Goal: Book appointment/travel/reservation

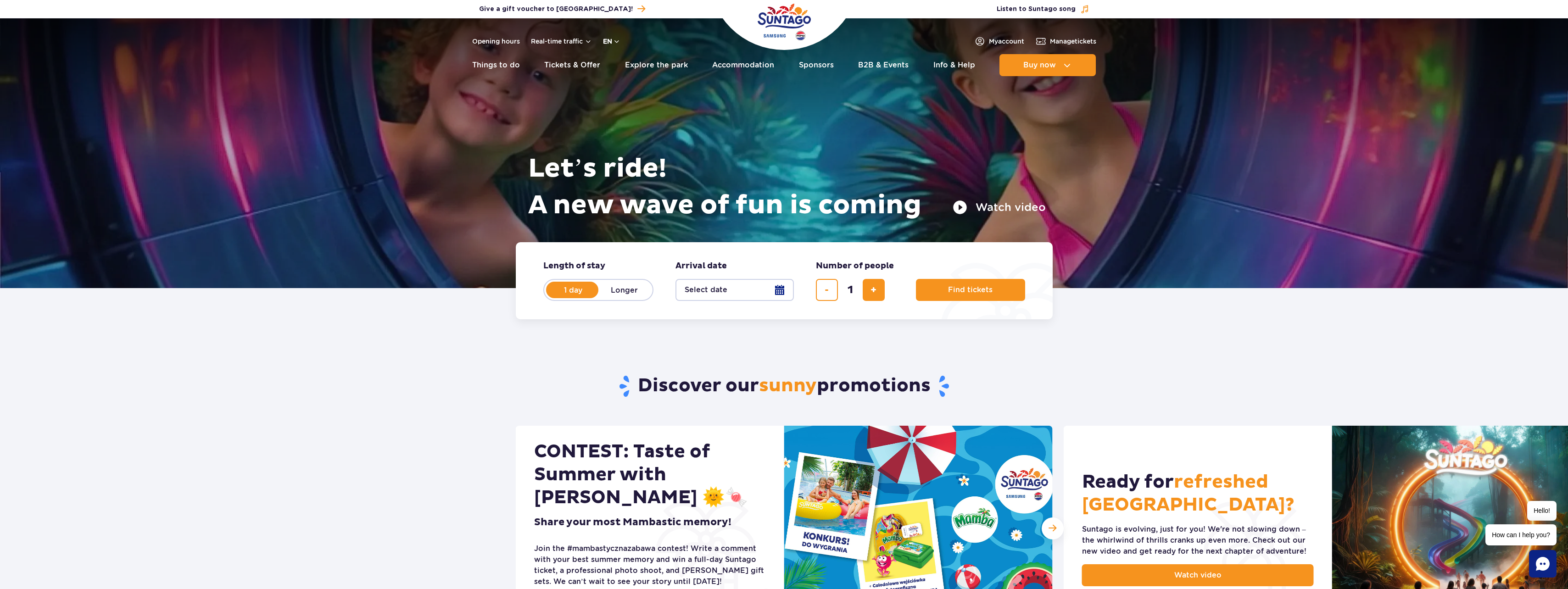
click at [608, 39] on button "en" at bounding box center [611, 41] width 18 height 9
click at [616, 62] on button "PL" at bounding box center [616, 63] width 25 height 9
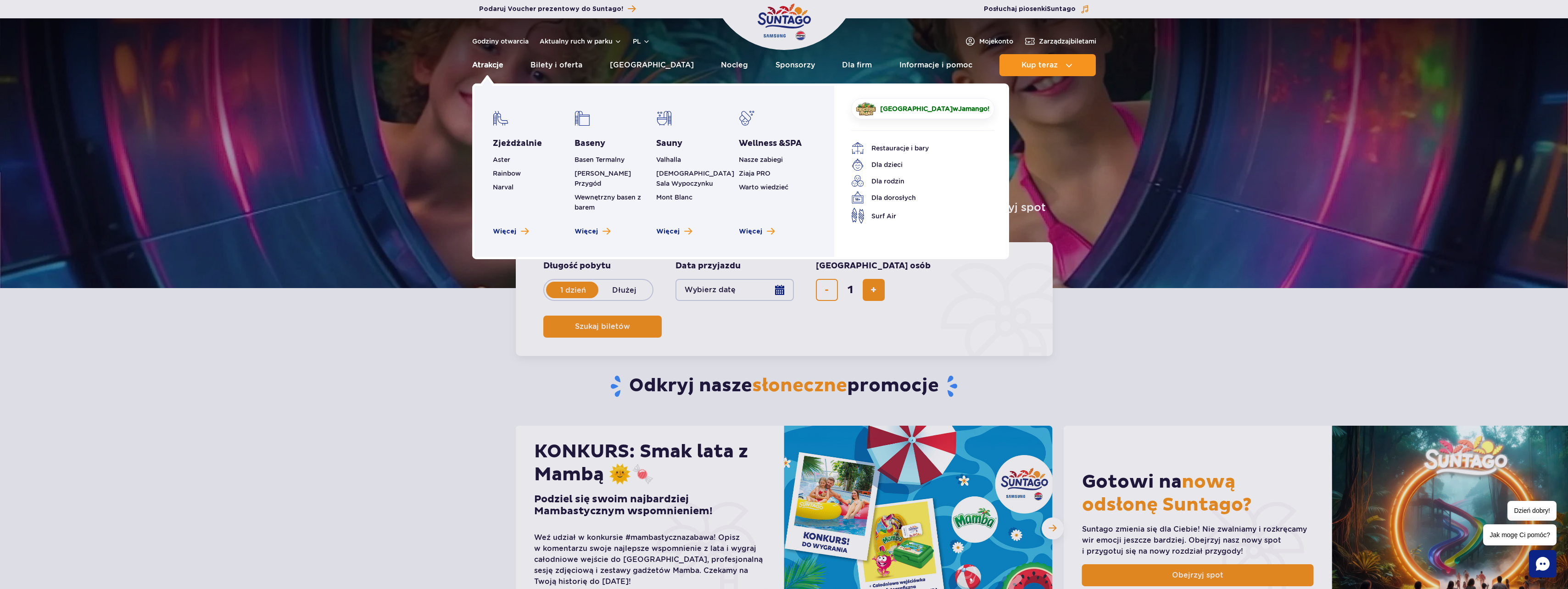
click at [484, 65] on link "Atrakcje" at bounding box center [487, 65] width 31 height 22
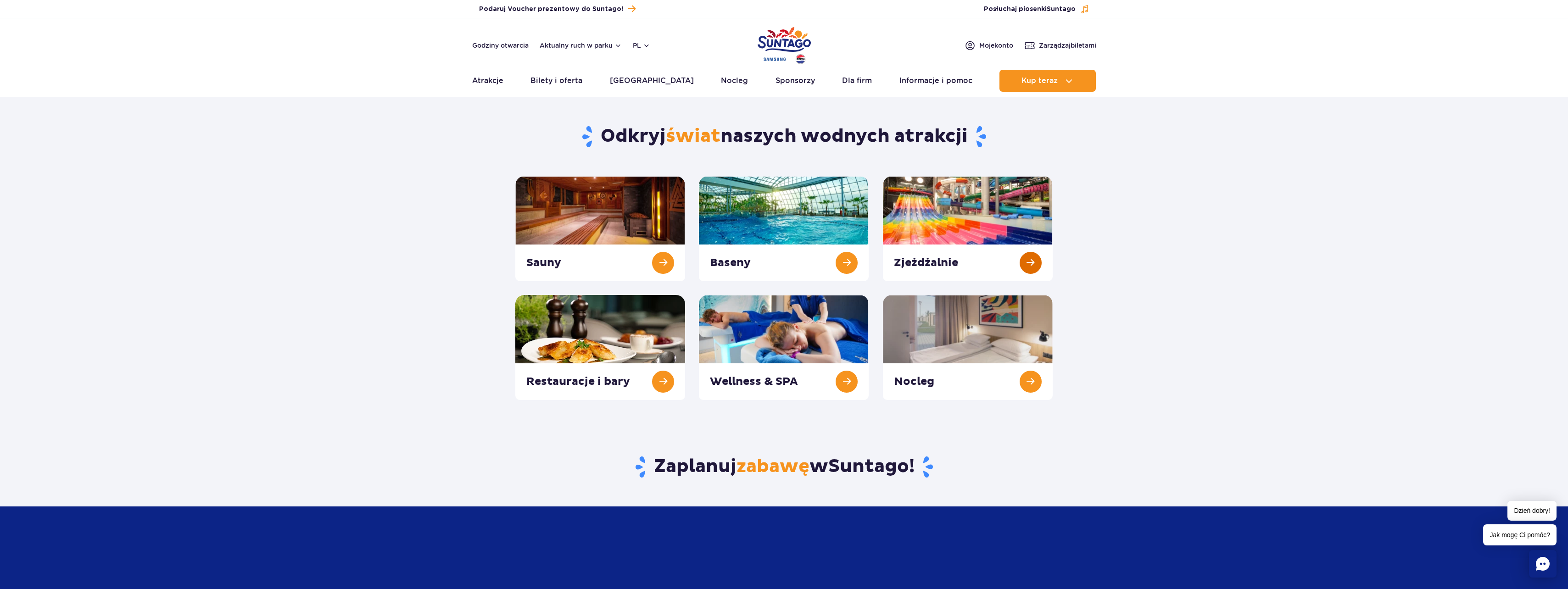
click at [949, 218] on link at bounding box center [968, 229] width 170 height 105
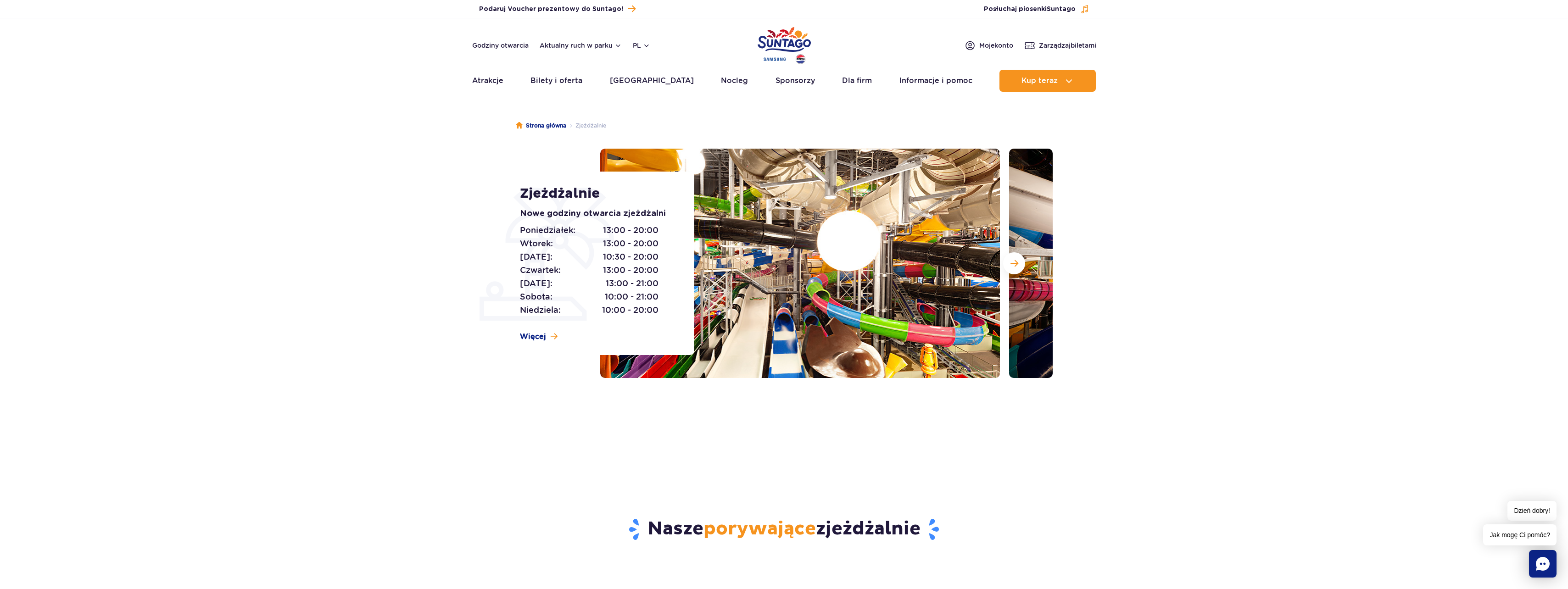
click at [855, 249] on img at bounding box center [800, 263] width 400 height 229
click at [1017, 271] on button "Następny slajd" at bounding box center [1014, 263] width 22 height 22
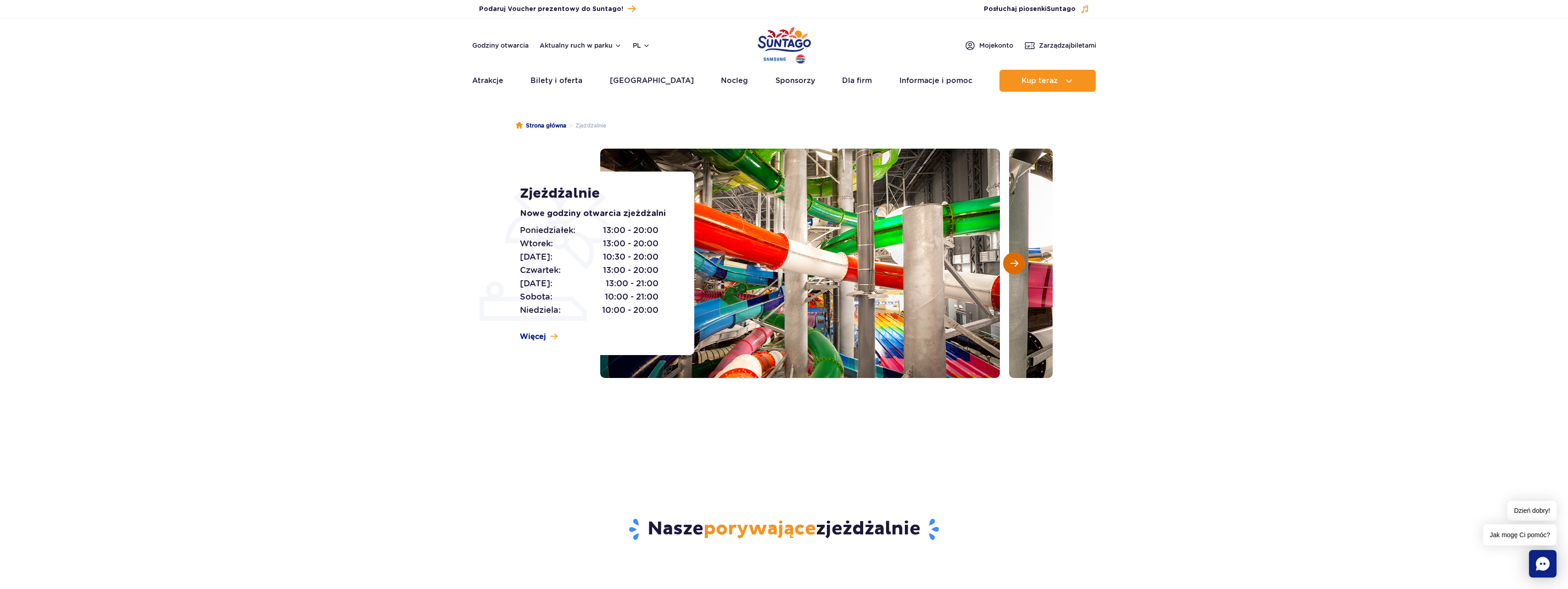
click at [1017, 271] on button "Następny slajd" at bounding box center [1014, 263] width 22 height 22
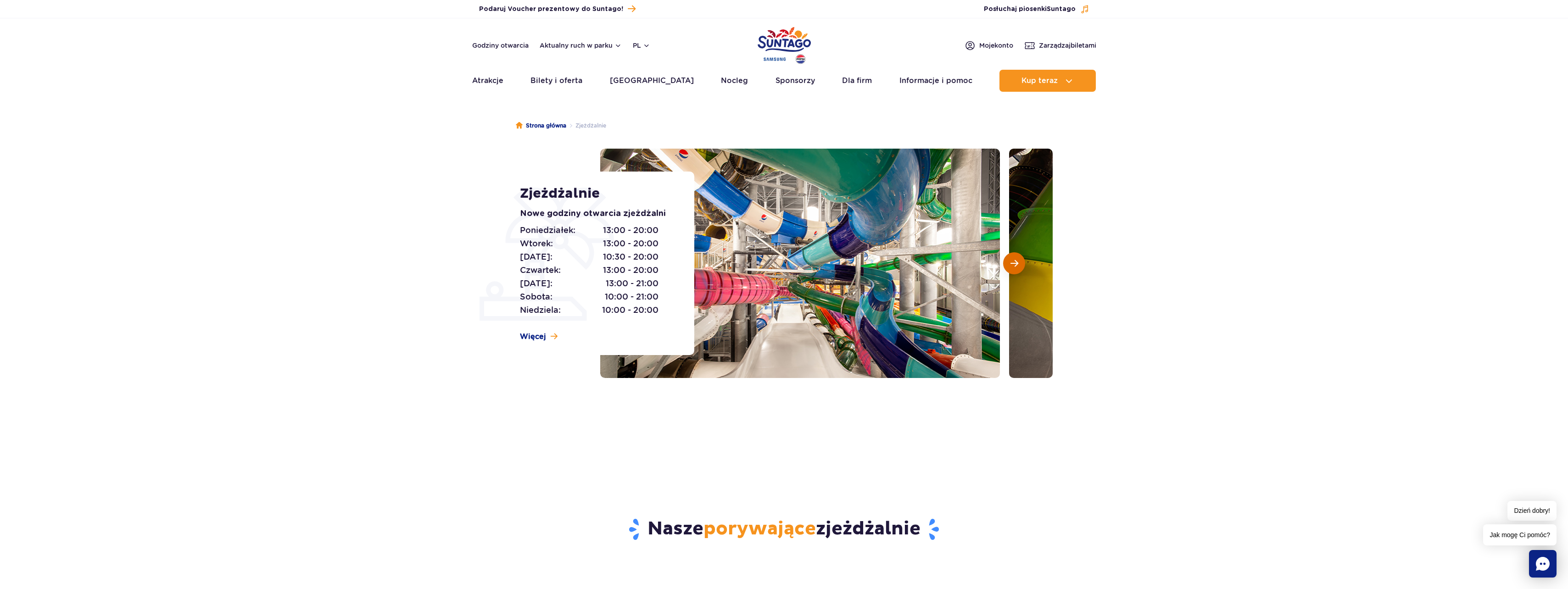
click at [1017, 266] on span "Następny slajd" at bounding box center [1014, 263] width 8 height 9
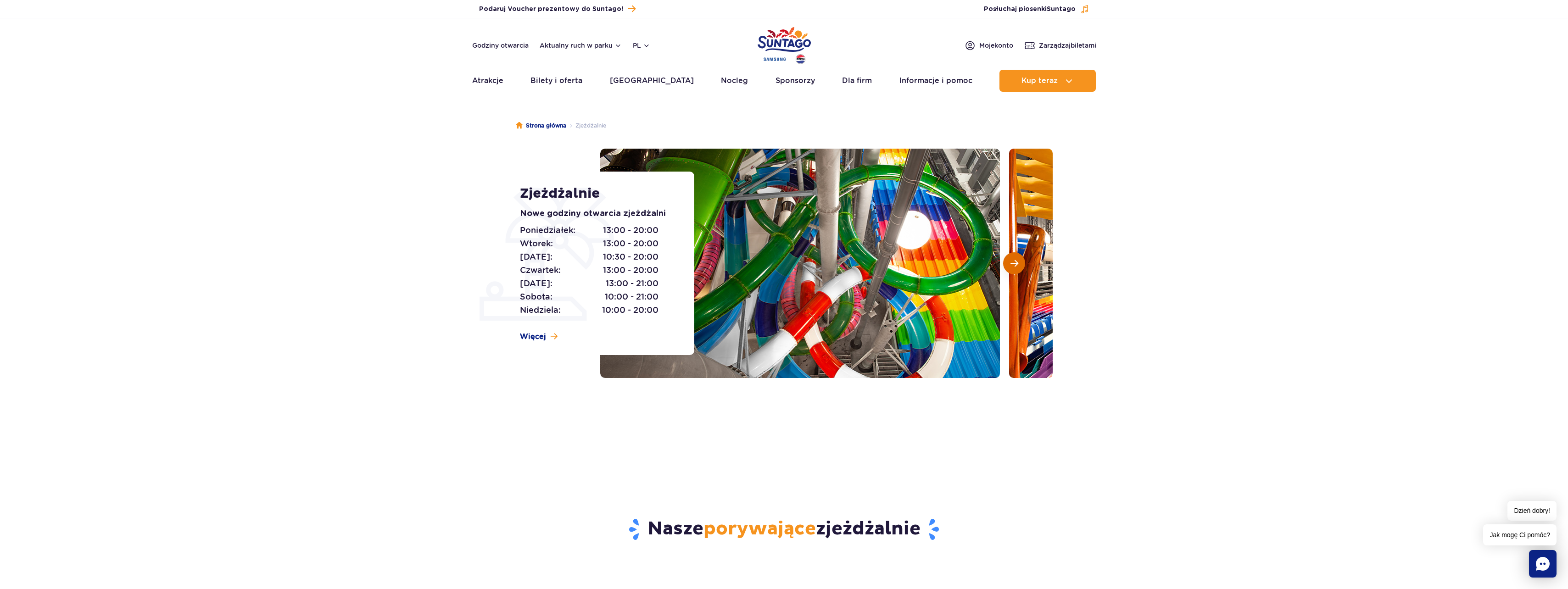
click at [1017, 266] on span "Następny slajd" at bounding box center [1014, 263] width 8 height 9
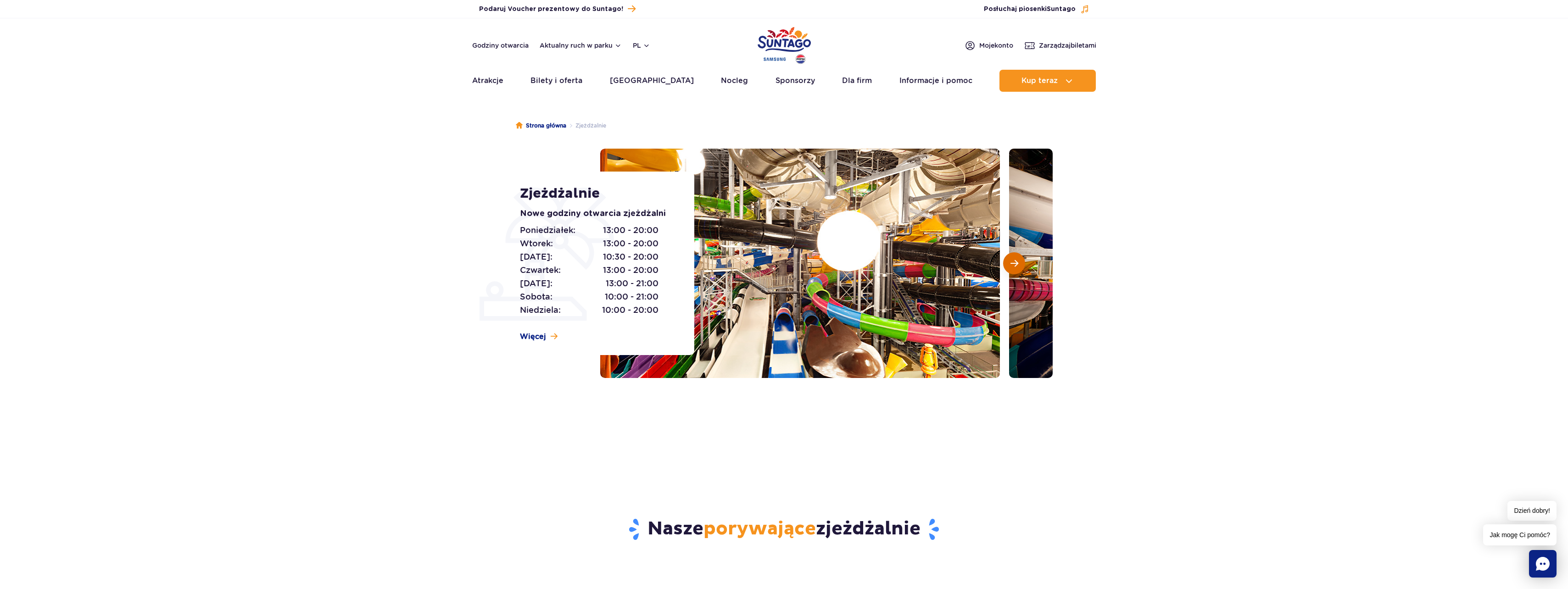
click at [1017, 266] on span "Następny slajd" at bounding box center [1014, 263] width 8 height 9
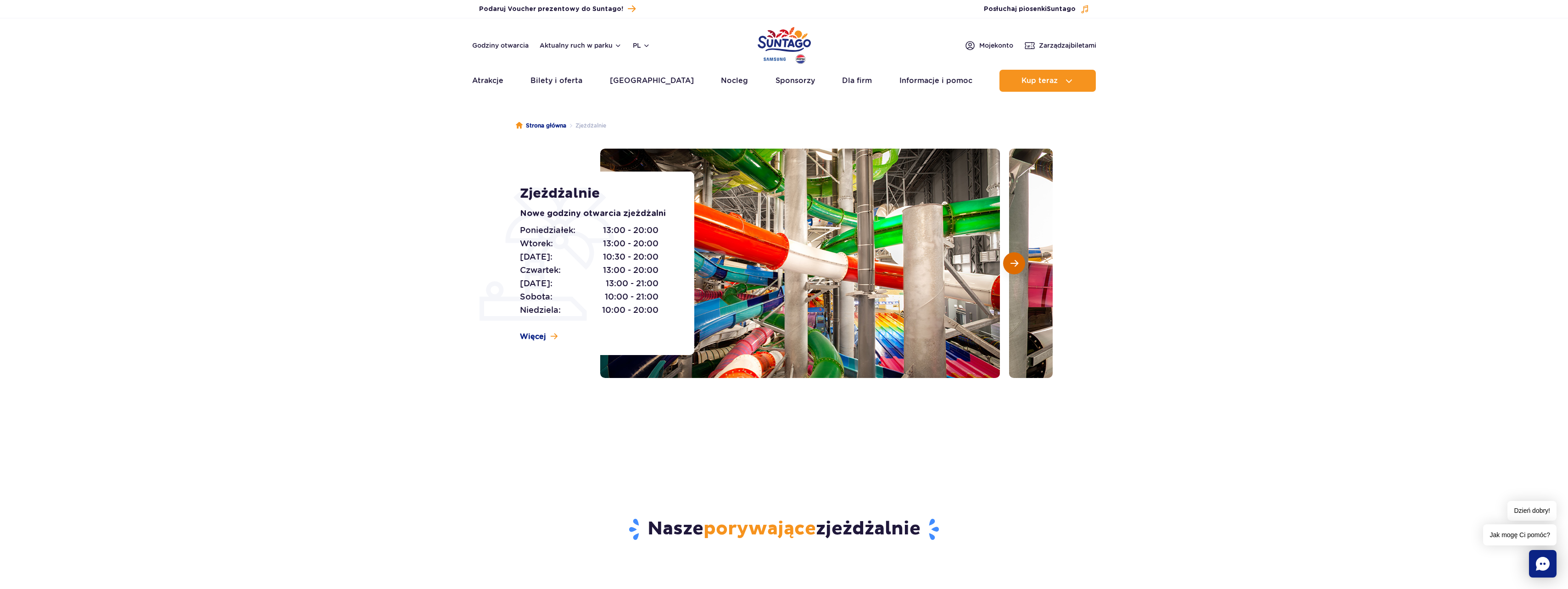
click at [1017, 266] on span "Następny slajd" at bounding box center [1014, 263] width 8 height 9
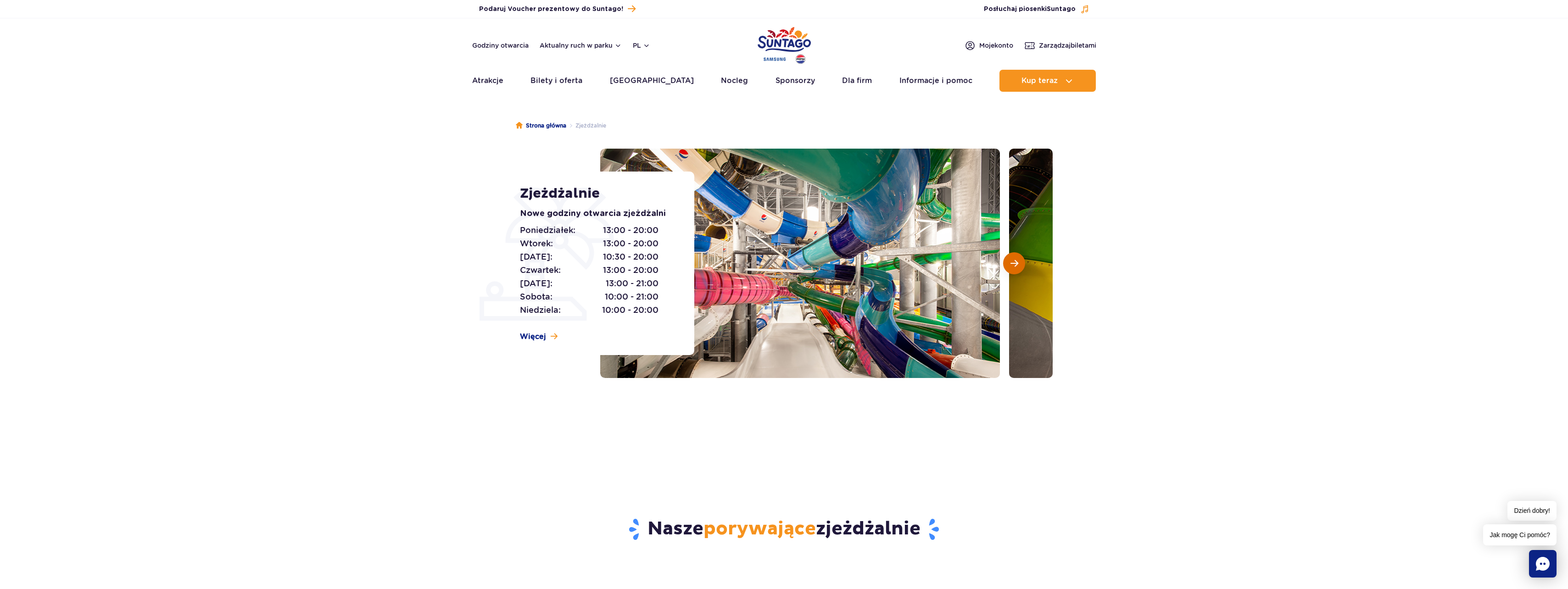
click at [1017, 266] on span "Następny slajd" at bounding box center [1014, 263] width 8 height 9
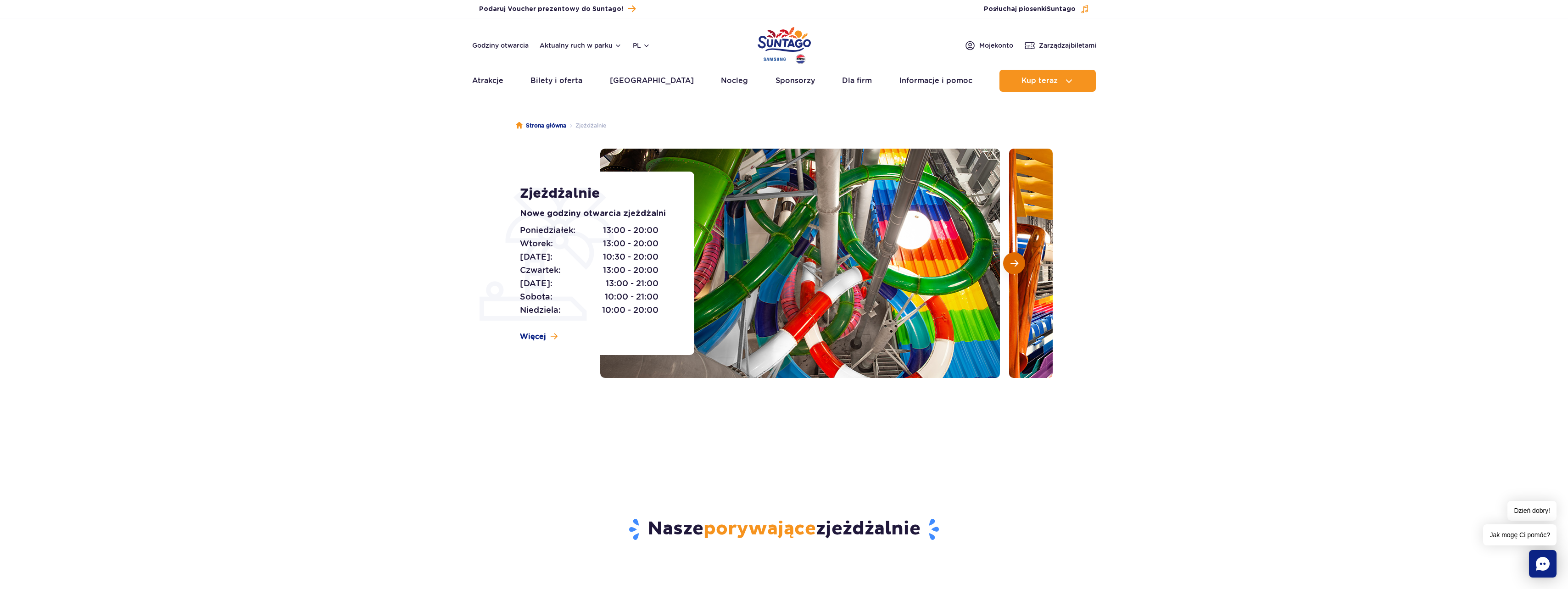
click at [1016, 266] on span "Następny slajd" at bounding box center [1014, 263] width 8 height 9
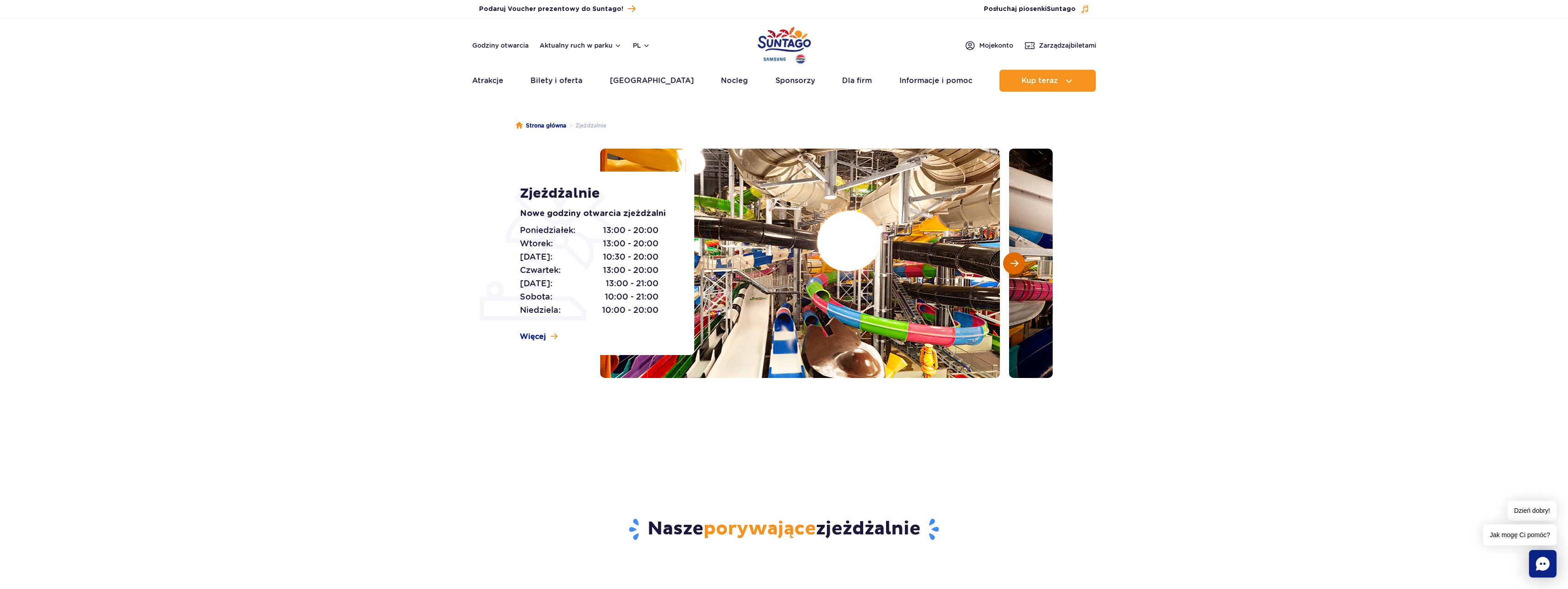
click at [1016, 266] on span "Następny slajd" at bounding box center [1014, 263] width 8 height 9
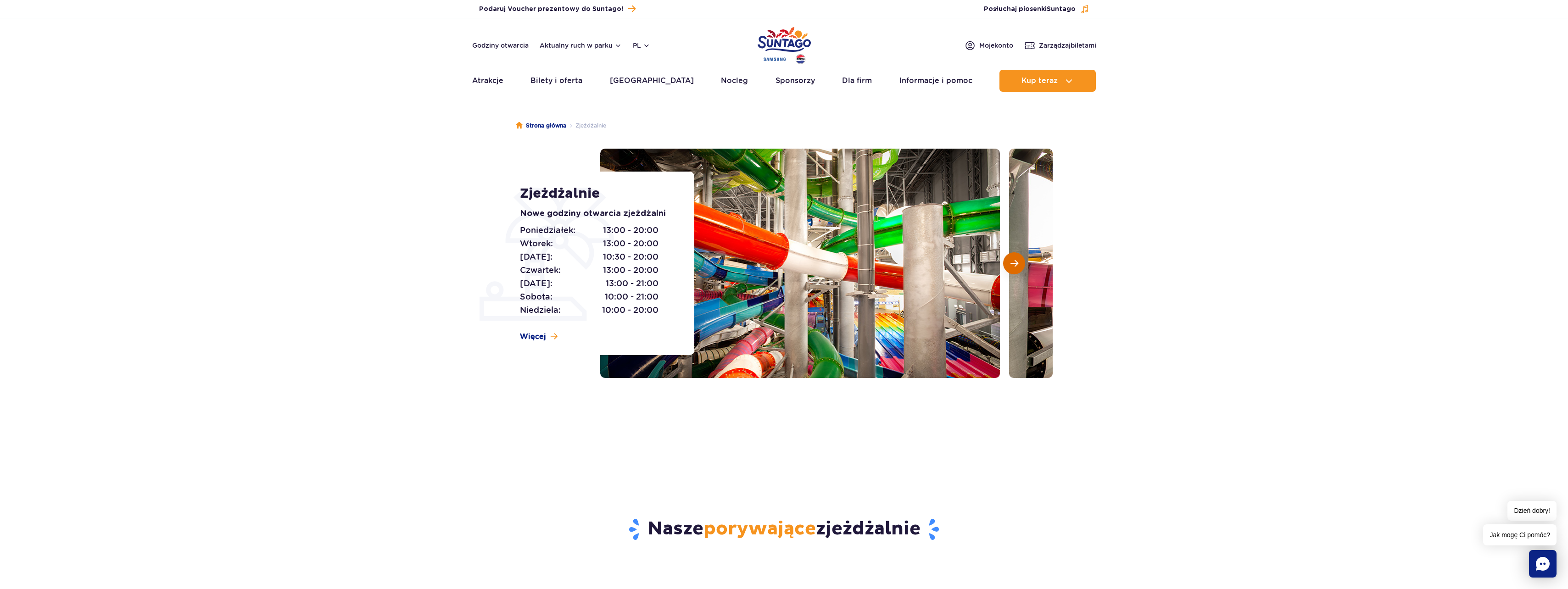
click at [1016, 266] on span "Następny slajd" at bounding box center [1014, 263] width 8 height 9
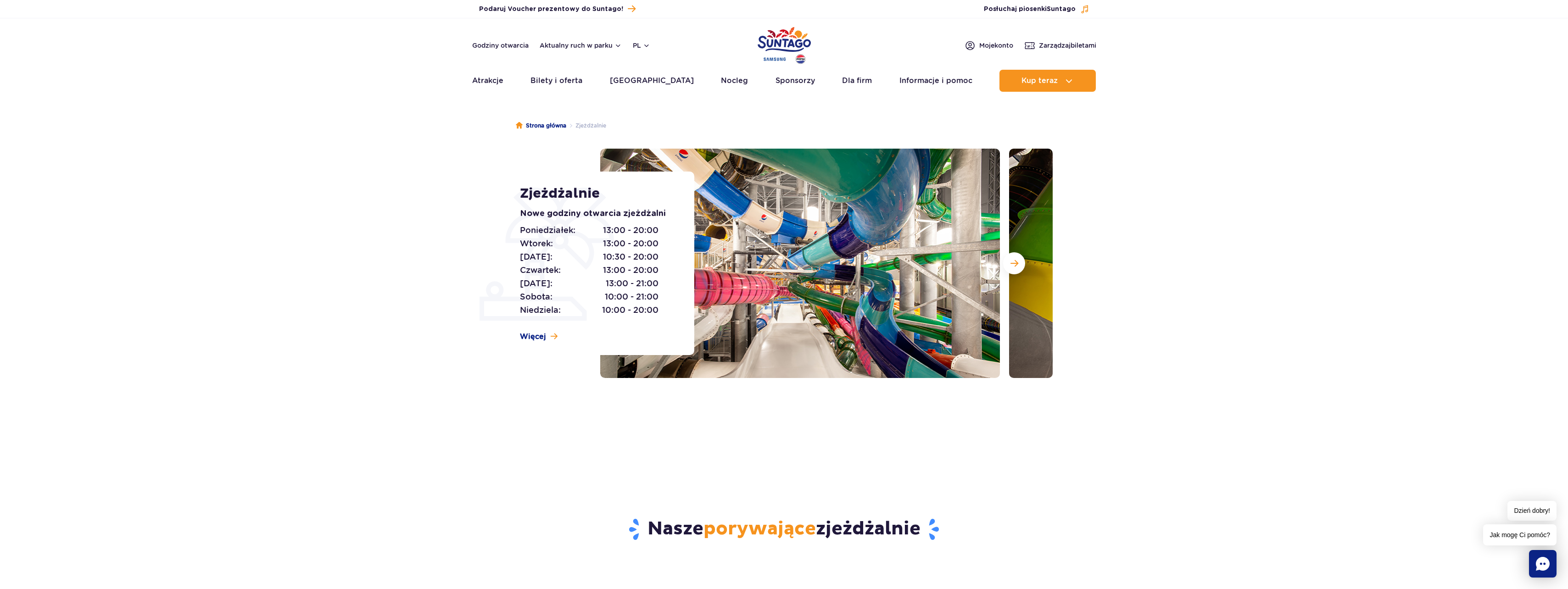
click at [1217, 227] on section "Zjeżdżalnie Nowe godziny otwarcia zjeżdżalni Poniedziałek: 13:00 - 20:00 Wtorek…" at bounding box center [784, 263] width 1568 height 229
click at [532, 337] on span "Więcej" at bounding box center [532, 337] width 26 height 10
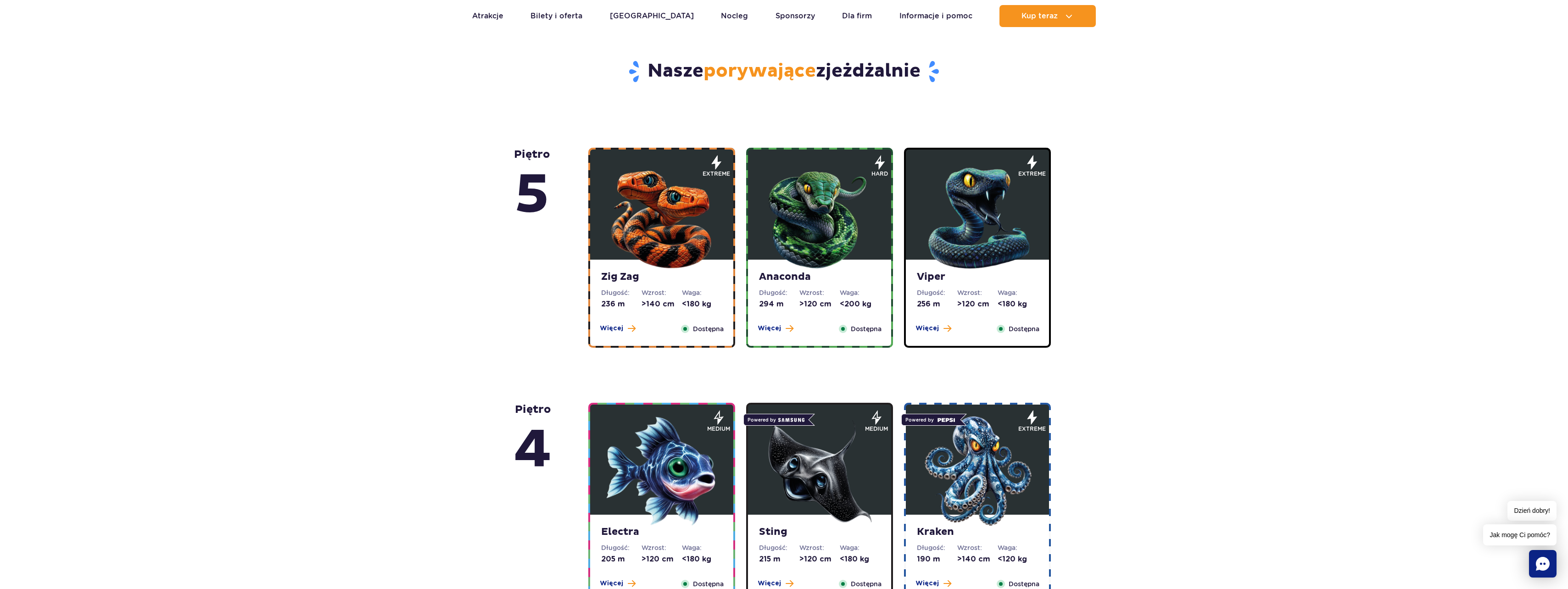
scroll to position [554, 0]
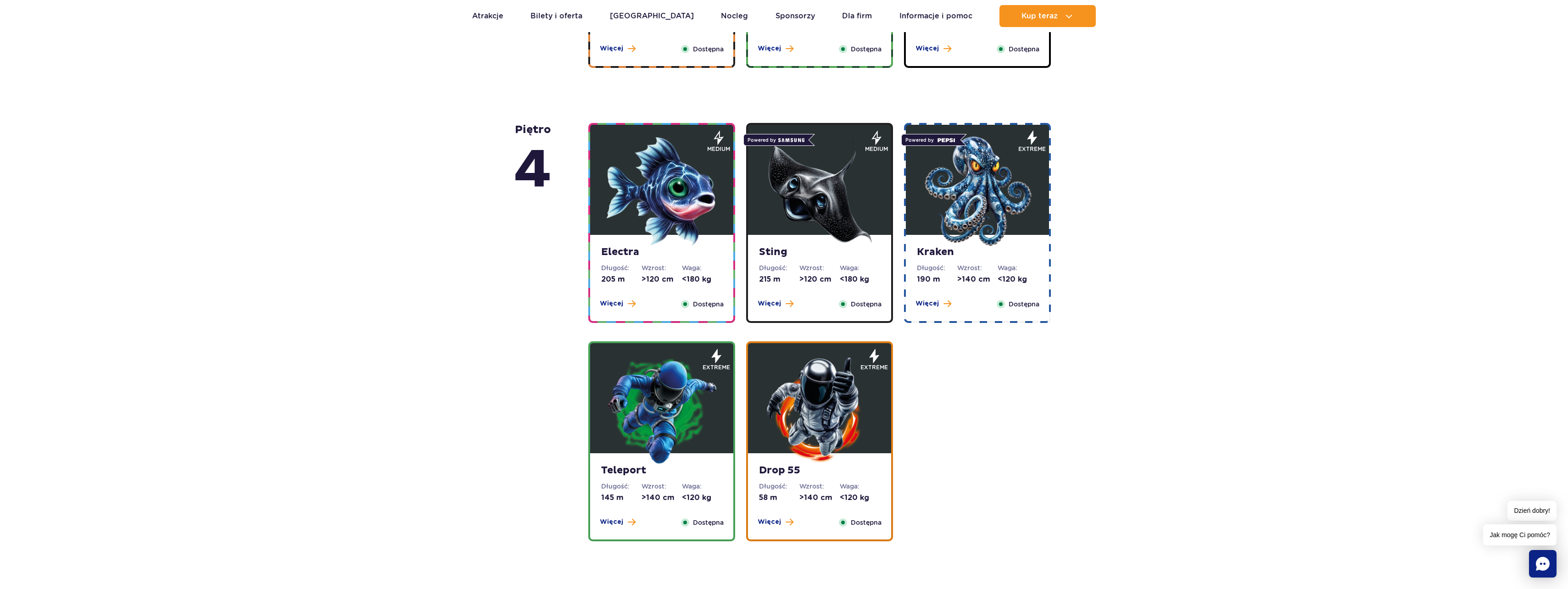
click at [832, 430] on img at bounding box center [819, 409] width 110 height 110
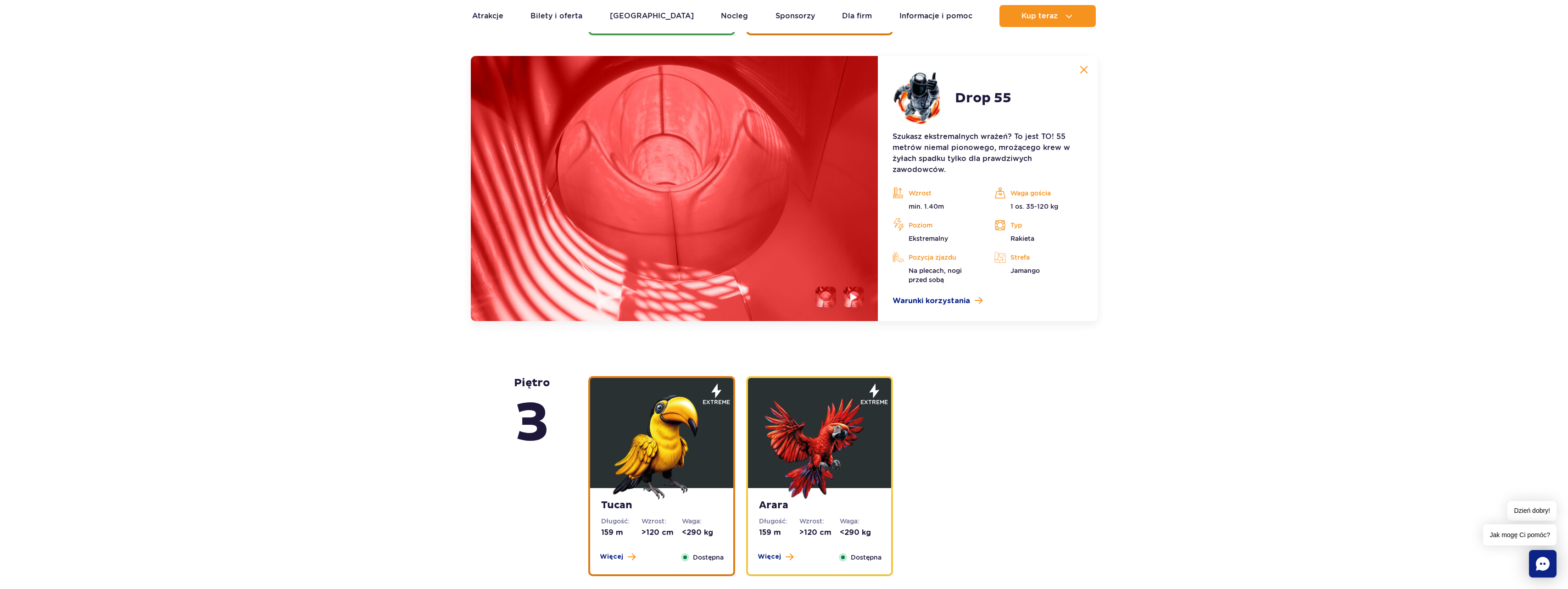
scroll to position [1244, 0]
click at [935, 299] on span "Warunki korzystania" at bounding box center [931, 300] width 78 height 11
drag, startPoint x: 1235, startPoint y: 231, endPoint x: 1227, endPoint y: 224, distance: 10.6
click at [1235, 231] on div "piętro 5 Zig Zag Długość: 236 m Wzrost: >140 cm Waga: <180 kg Więcej Zamknij Do…" at bounding box center [784, 441] width 1568 height 2234
click at [853, 296] on img at bounding box center [854, 296] width 9 height 10
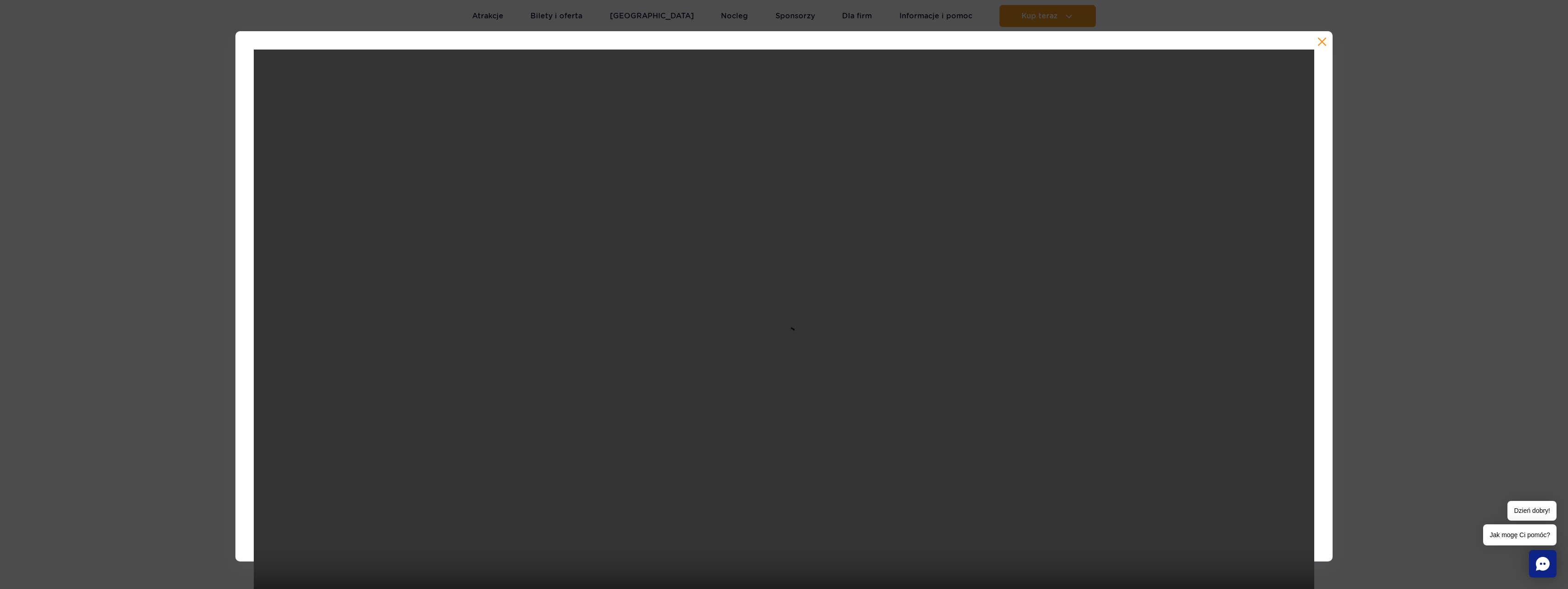
scroll to position [46, 0]
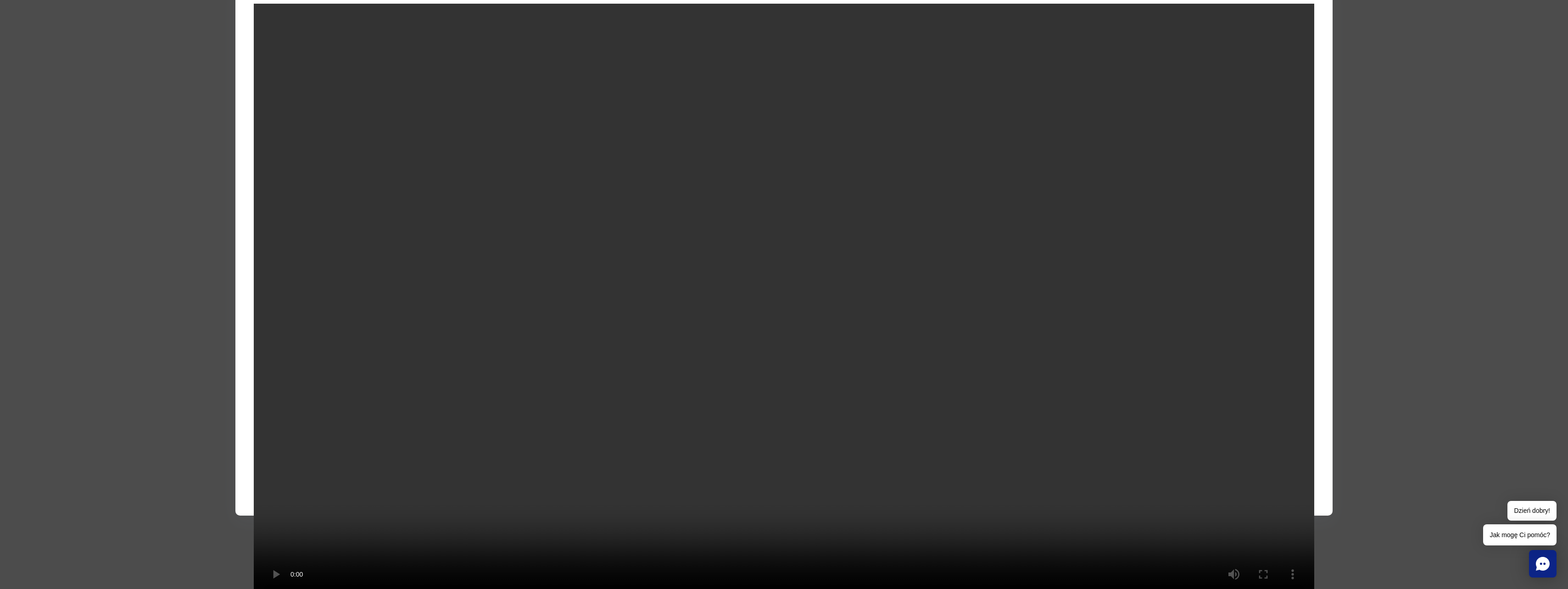
click at [140, 432] on div at bounding box center [784, 251] width 1568 height 530
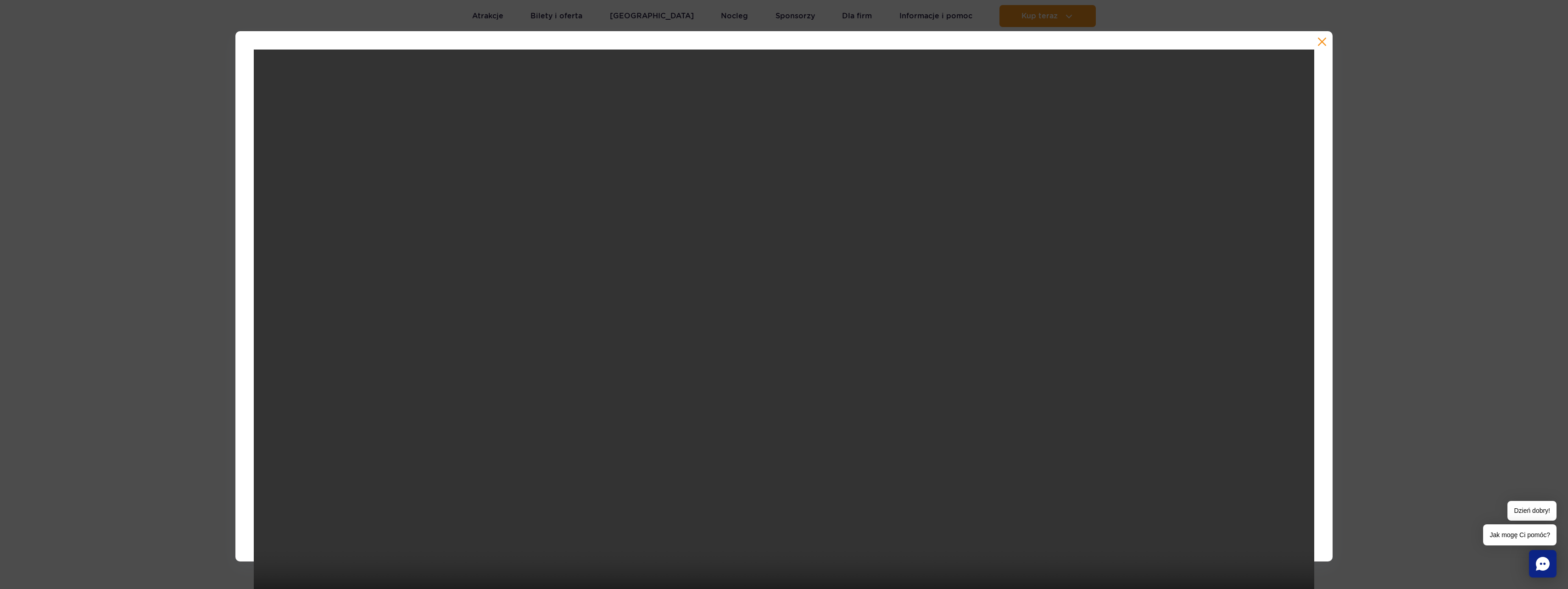
scroll to position [1107, 0]
click at [1318, 46] on button "button" at bounding box center [1322, 42] width 9 height 9
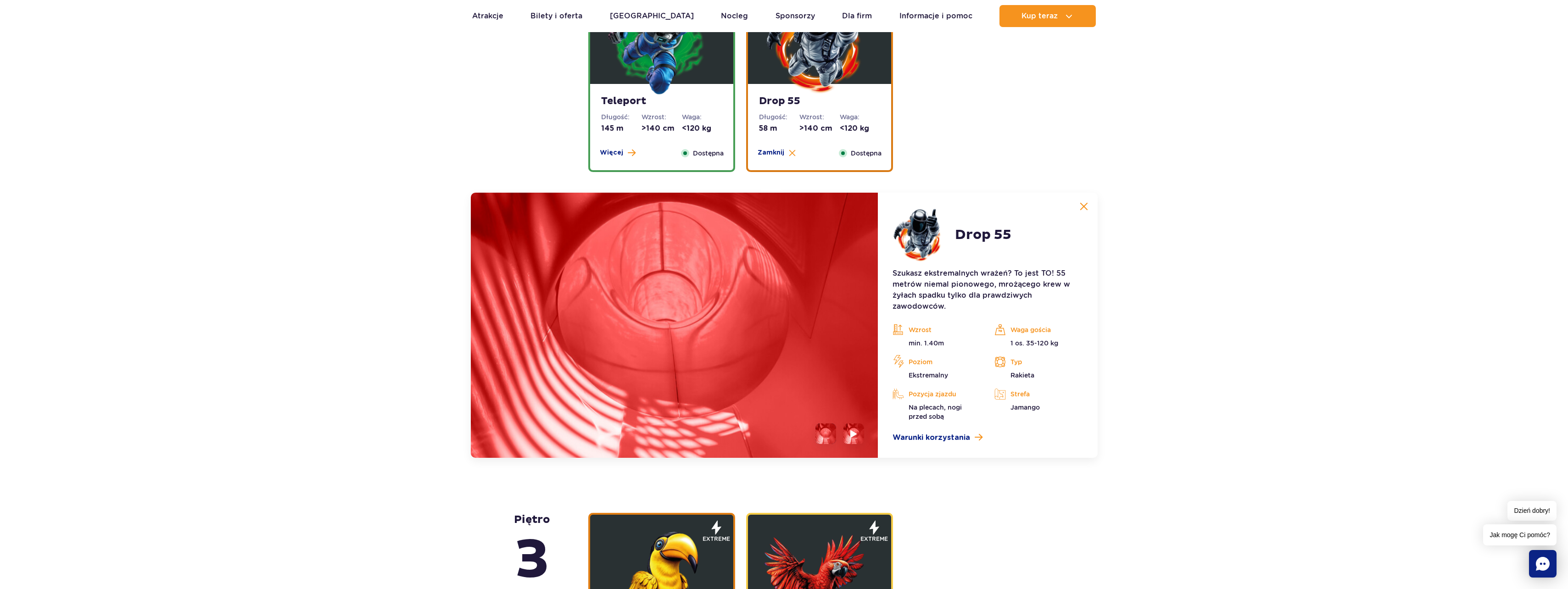
scroll to position [1152, 0]
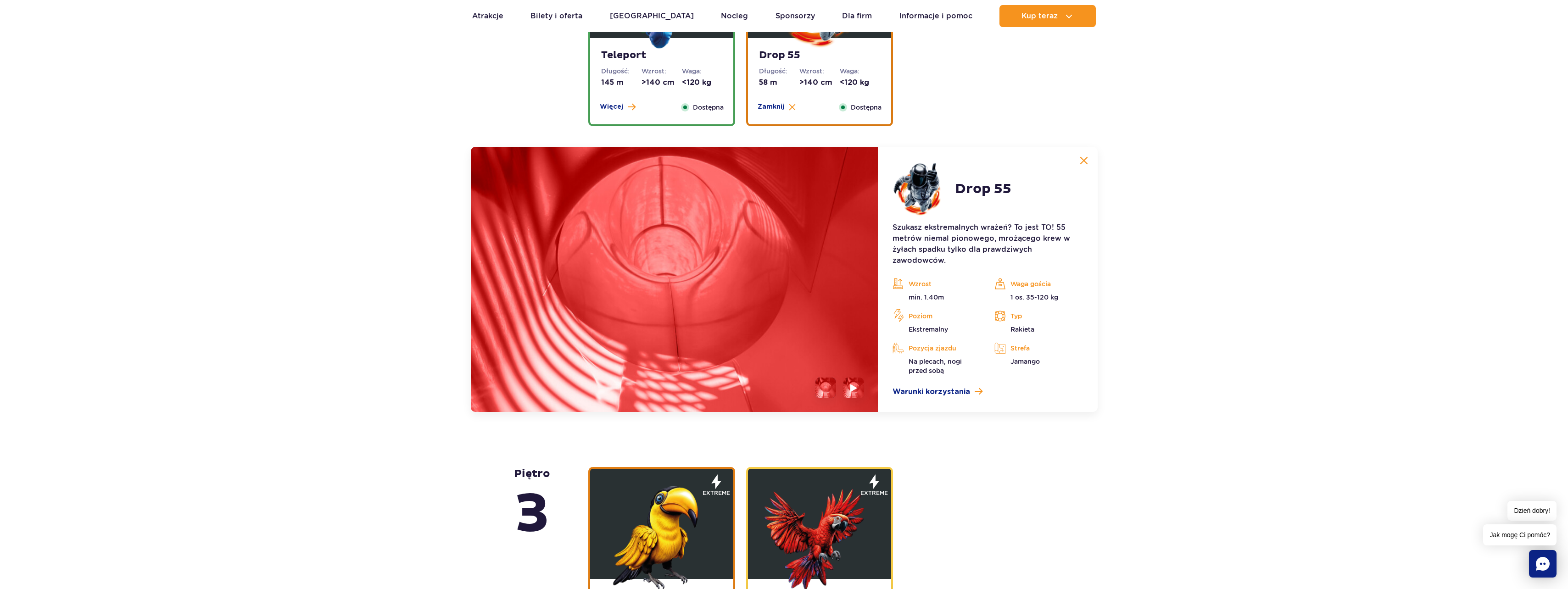
click at [822, 389] on li at bounding box center [826, 388] width 21 height 21
click at [825, 387] on img at bounding box center [826, 388] width 21 height 21
click at [716, 303] on img at bounding box center [674, 279] width 408 height 265
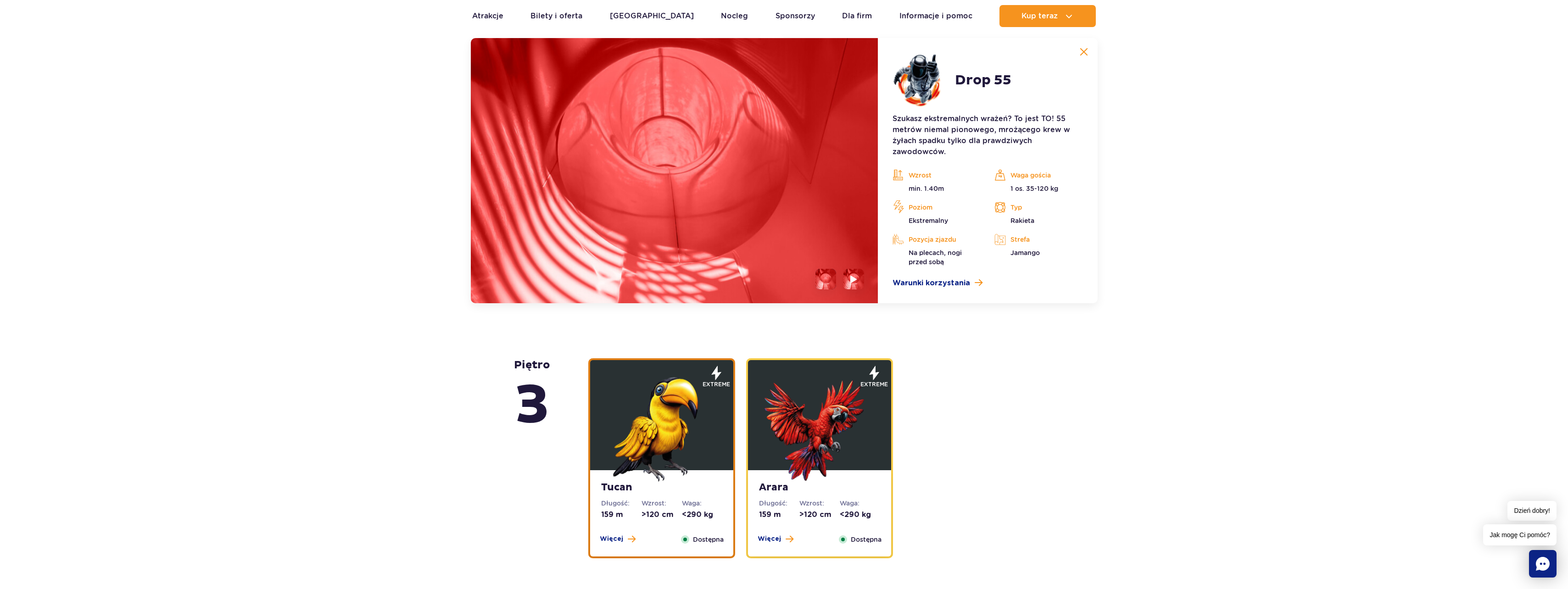
scroll to position [1107, 0]
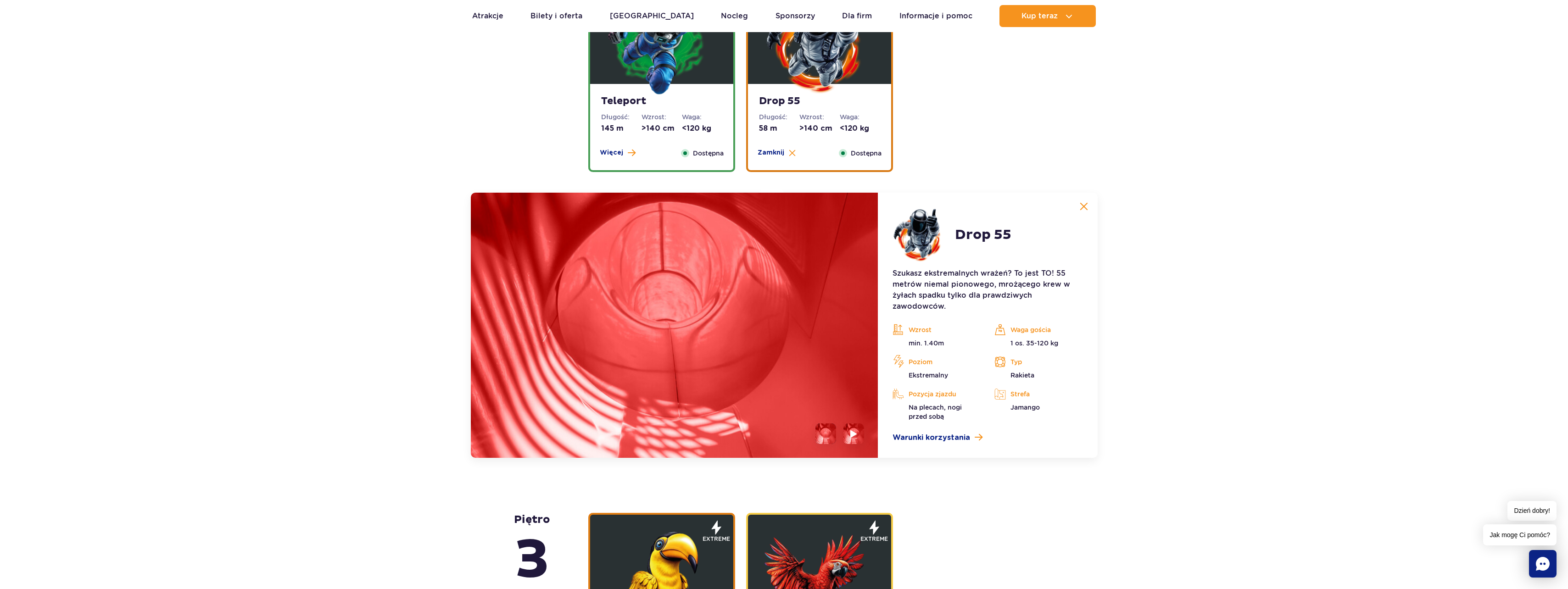
click at [660, 40] on img at bounding box center [661, 40] width 110 height 110
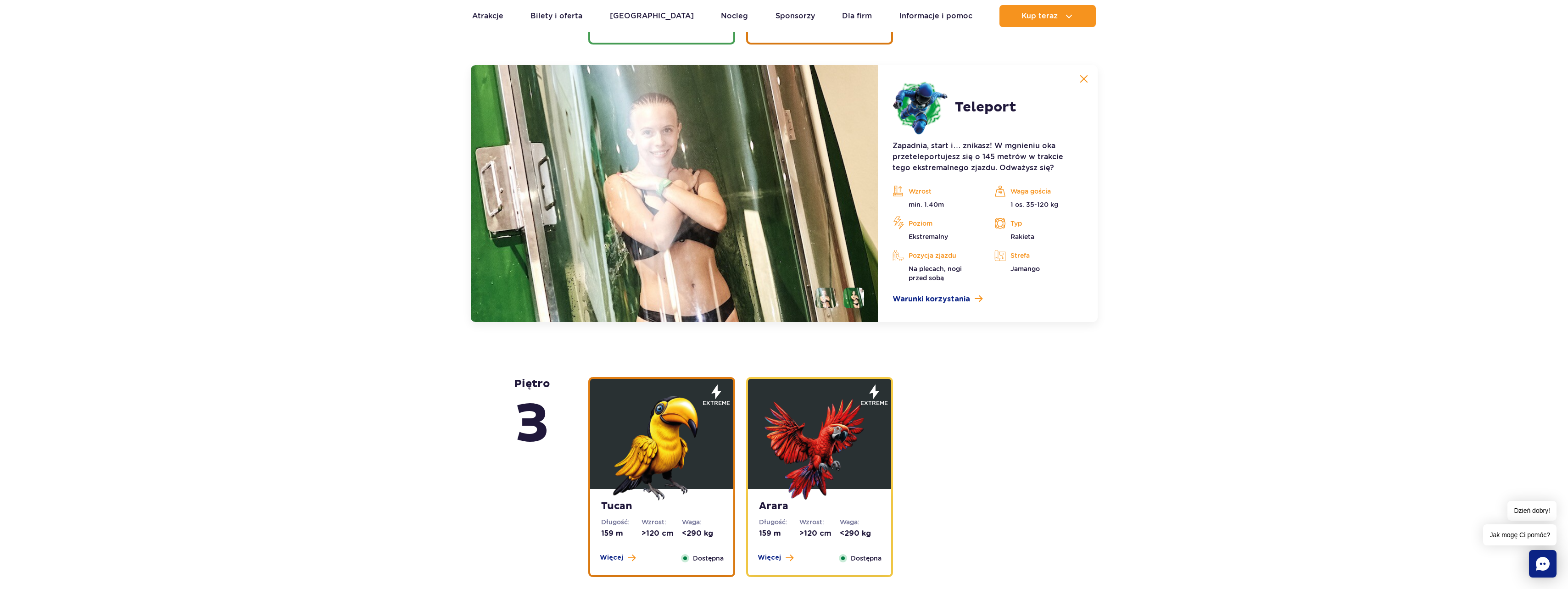
scroll to position [1244, 0]
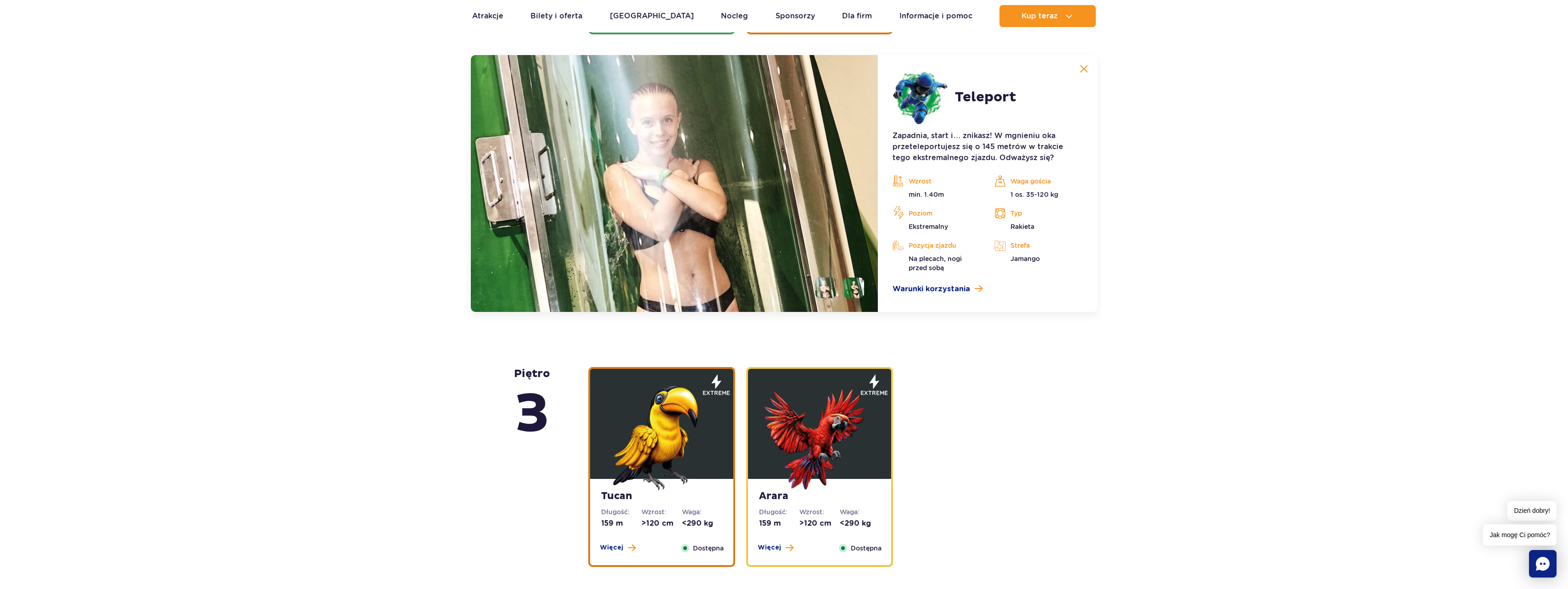
click at [858, 287] on li at bounding box center [854, 288] width 21 height 21
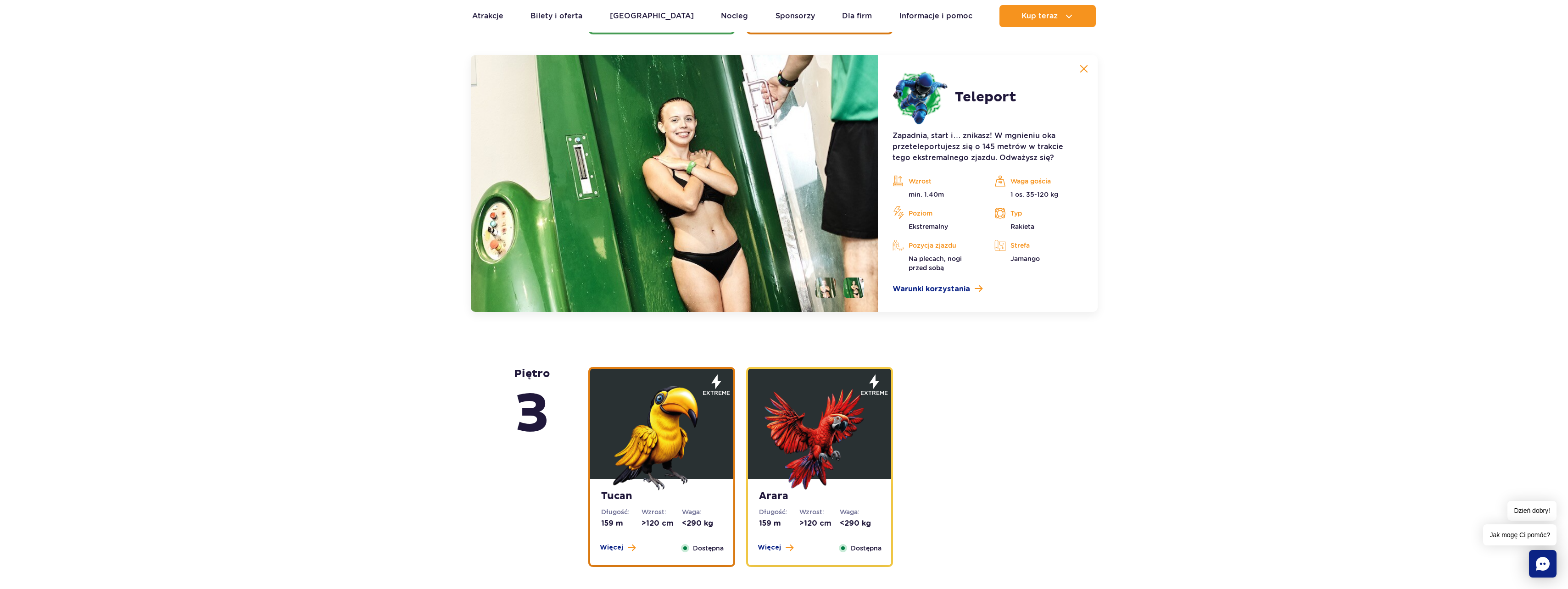
click at [830, 287] on li at bounding box center [826, 288] width 21 height 21
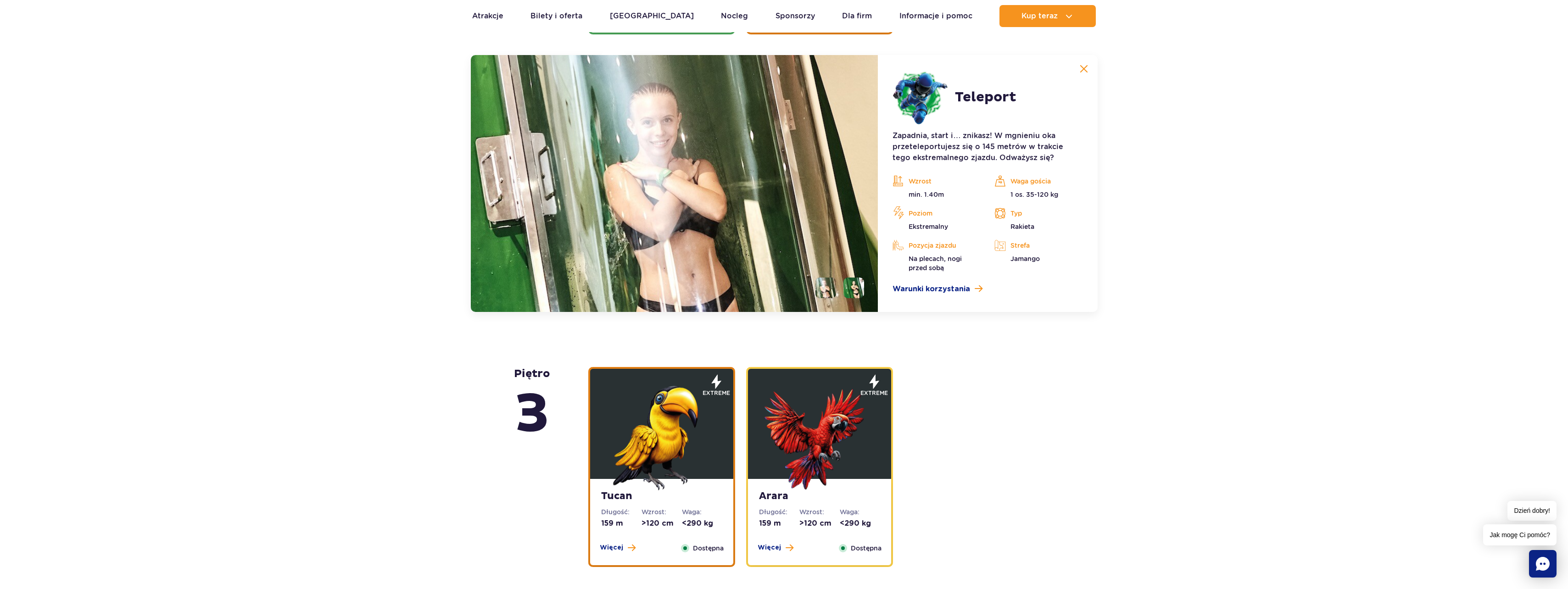
click at [856, 287] on li at bounding box center [854, 288] width 21 height 21
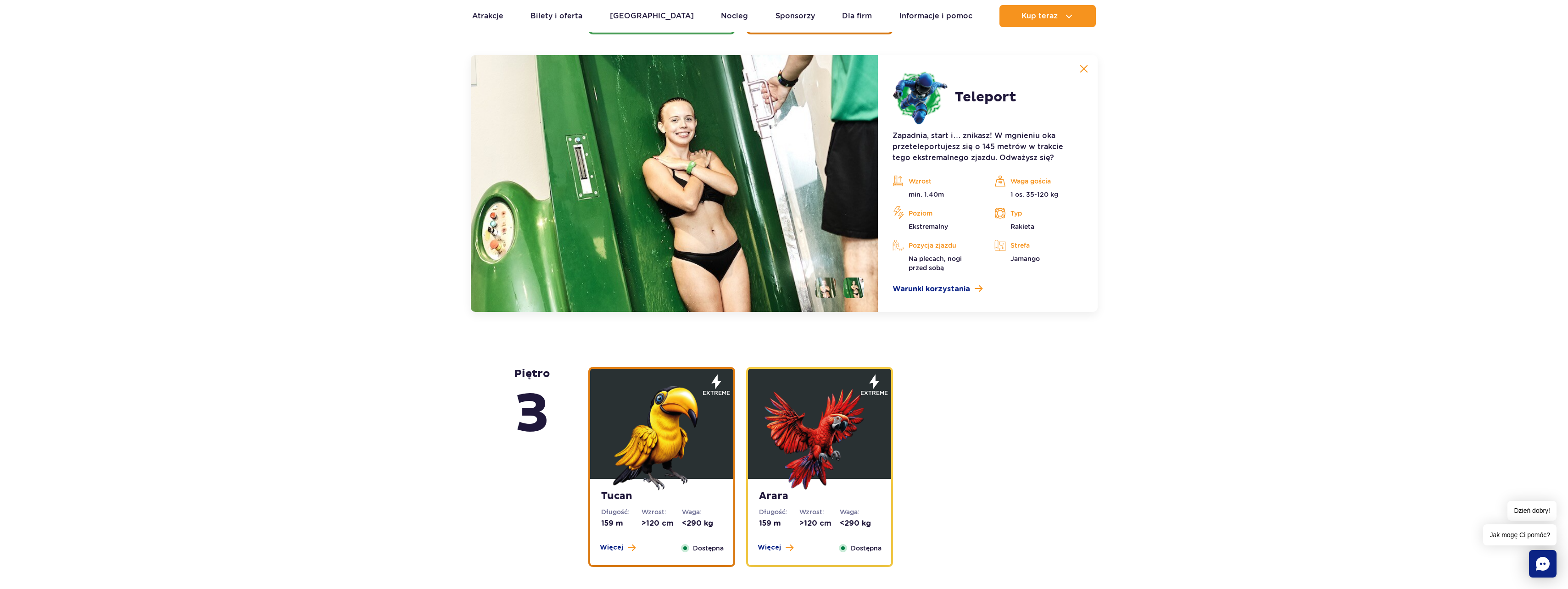
click at [692, 163] on img at bounding box center [674, 183] width 408 height 257
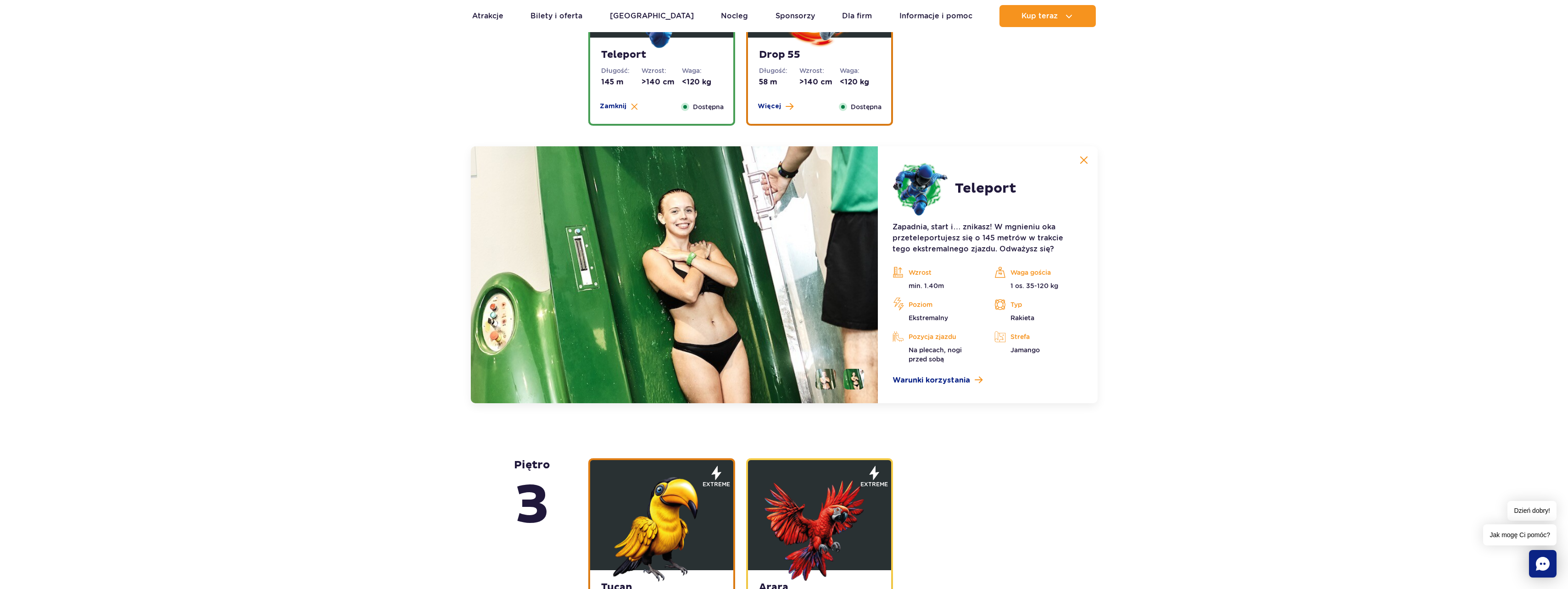
scroll to position [1152, 0]
drag, startPoint x: 1018, startPoint y: 187, endPoint x: 949, endPoint y: 186, distance: 69.0
click at [949, 186] on article "Teleport Zapadnia, start i… znikasz! W mgnieniu oka przeteleportujesz się o 145…" at bounding box center [987, 275] width 219 height 257
copy header "Teleport"
click at [318, 332] on div "piętro 5 Zig Zag Długość: 236 m Wzrost: >140 cm Waga: <180 kg Więcej Zamknij Do…" at bounding box center [784, 529] width 1568 height 2226
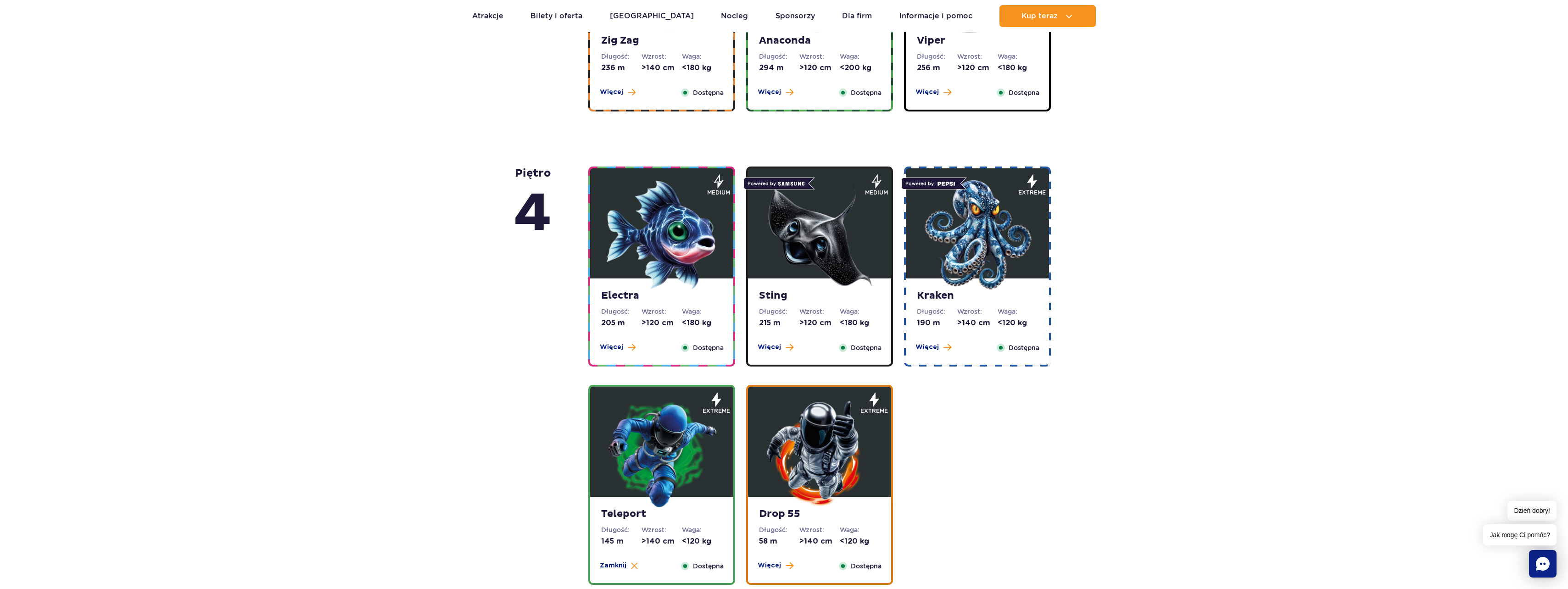
scroll to position [464, 0]
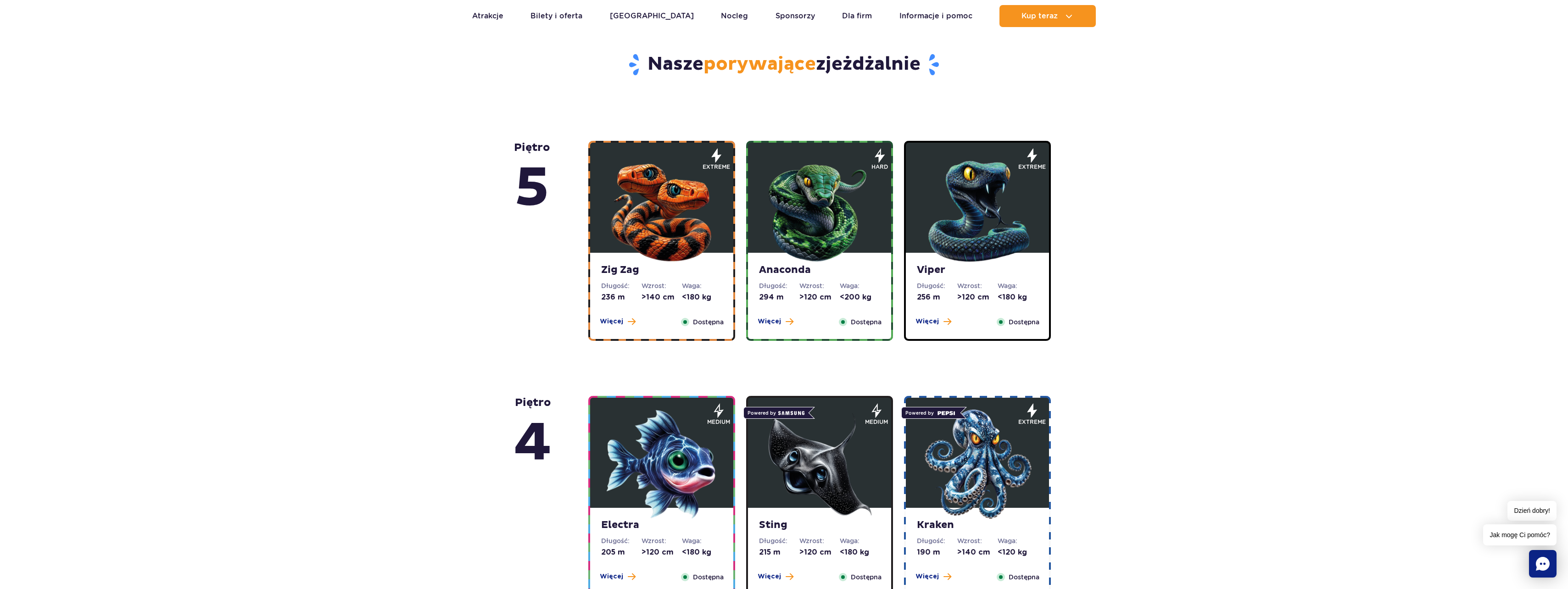
click at [809, 270] on strong "Anaconda" at bounding box center [819, 270] width 121 height 13
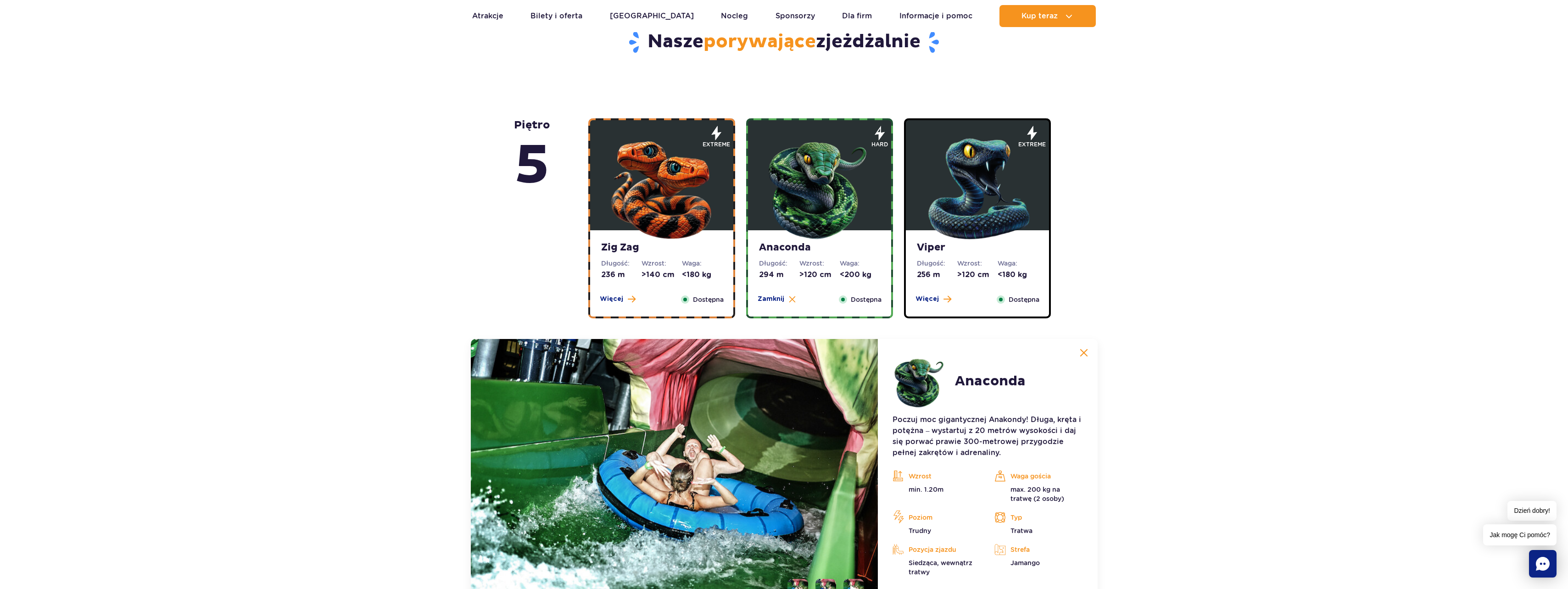
scroll to position [404, 0]
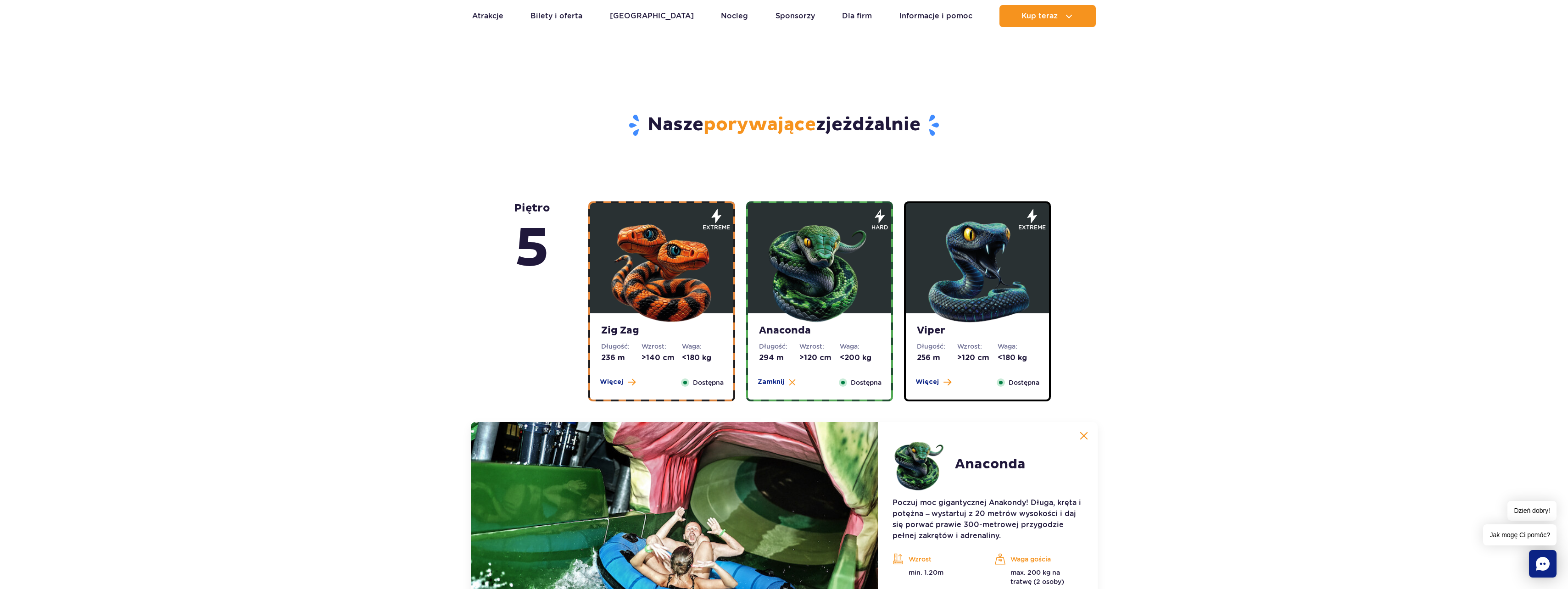
click at [712, 271] on img at bounding box center [661, 269] width 110 height 110
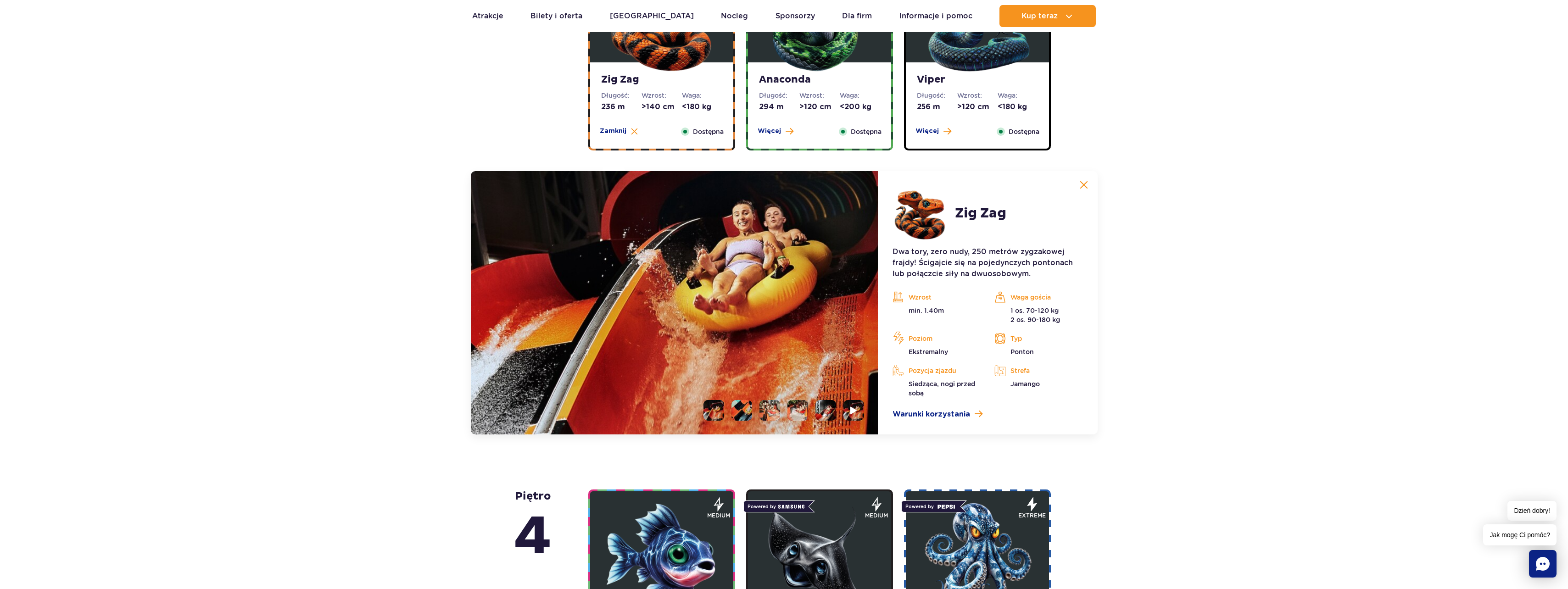
scroll to position [450, 0]
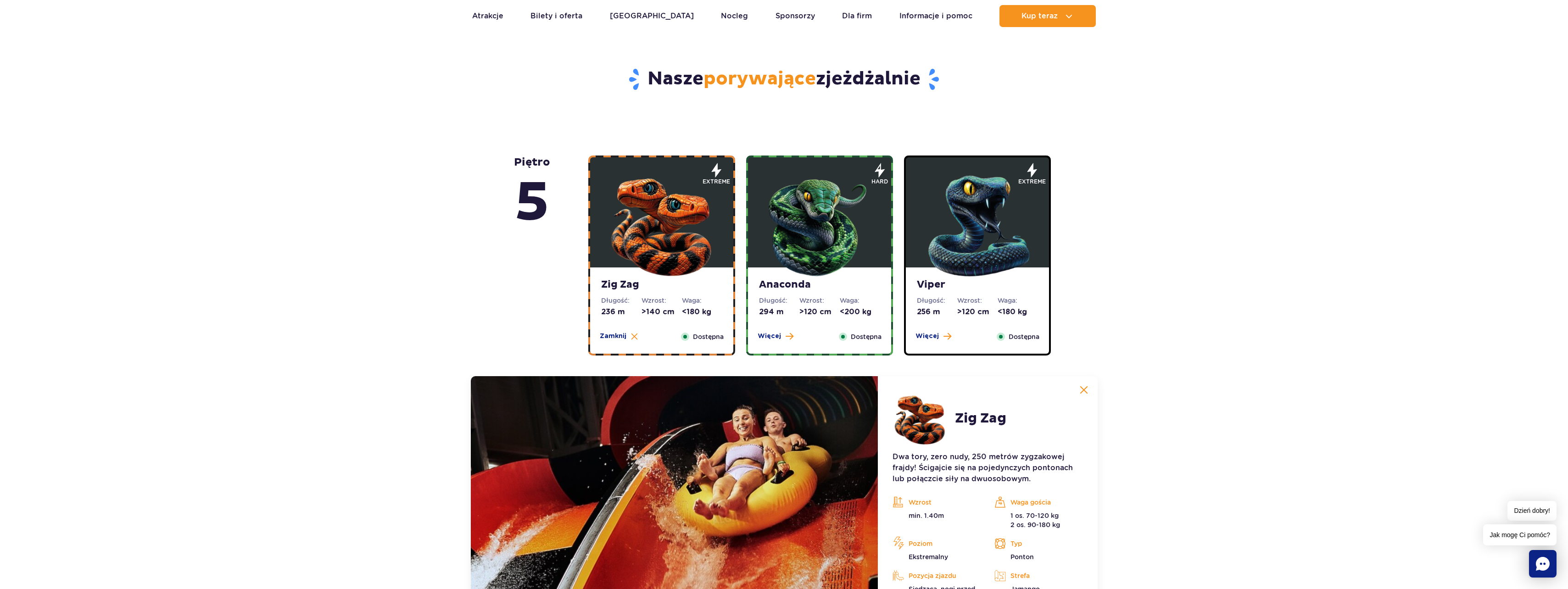
click at [1012, 194] on img at bounding box center [977, 224] width 110 height 110
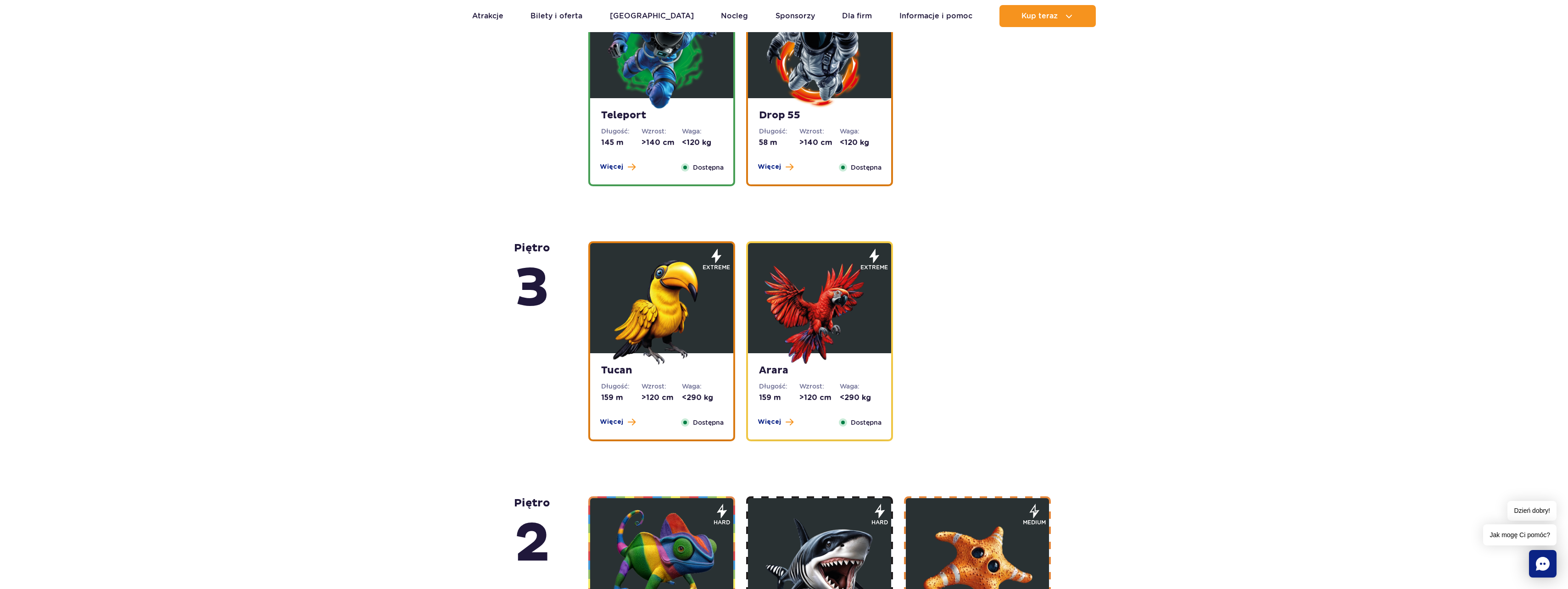
scroll to position [1505, 0]
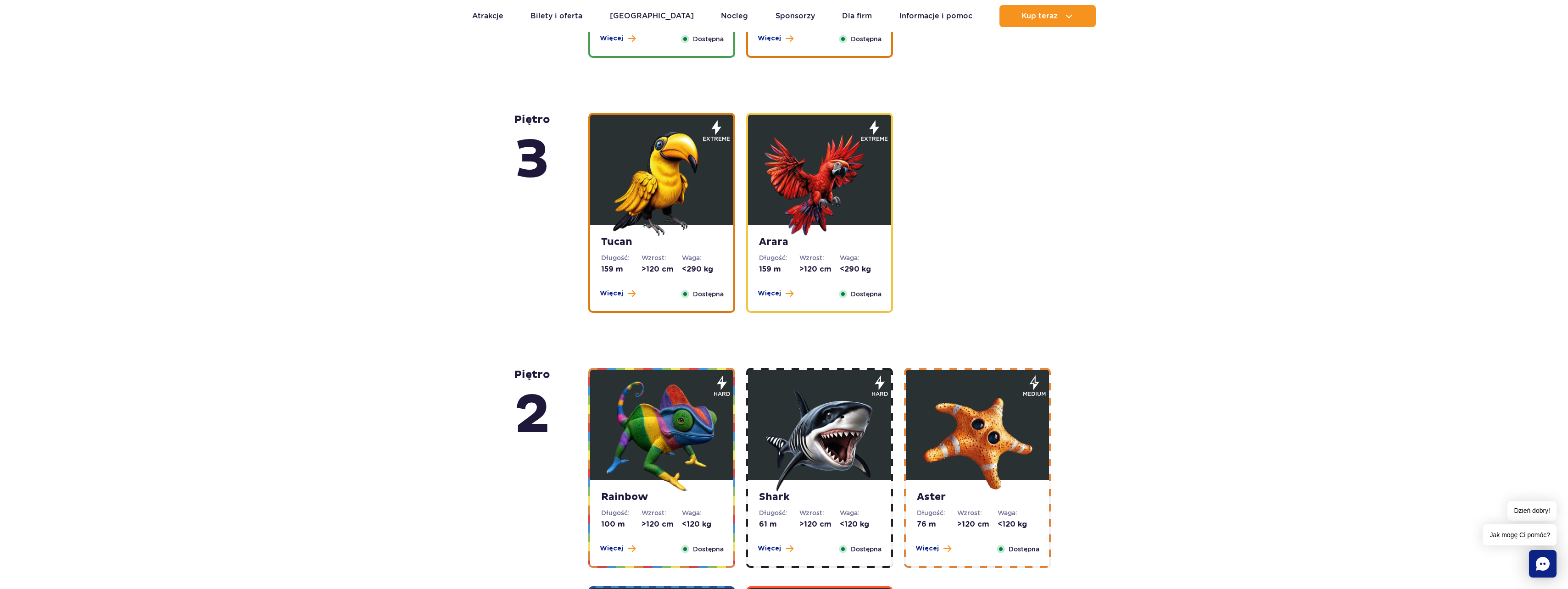
click at [689, 238] on strong "Tucan" at bounding box center [661, 242] width 121 height 13
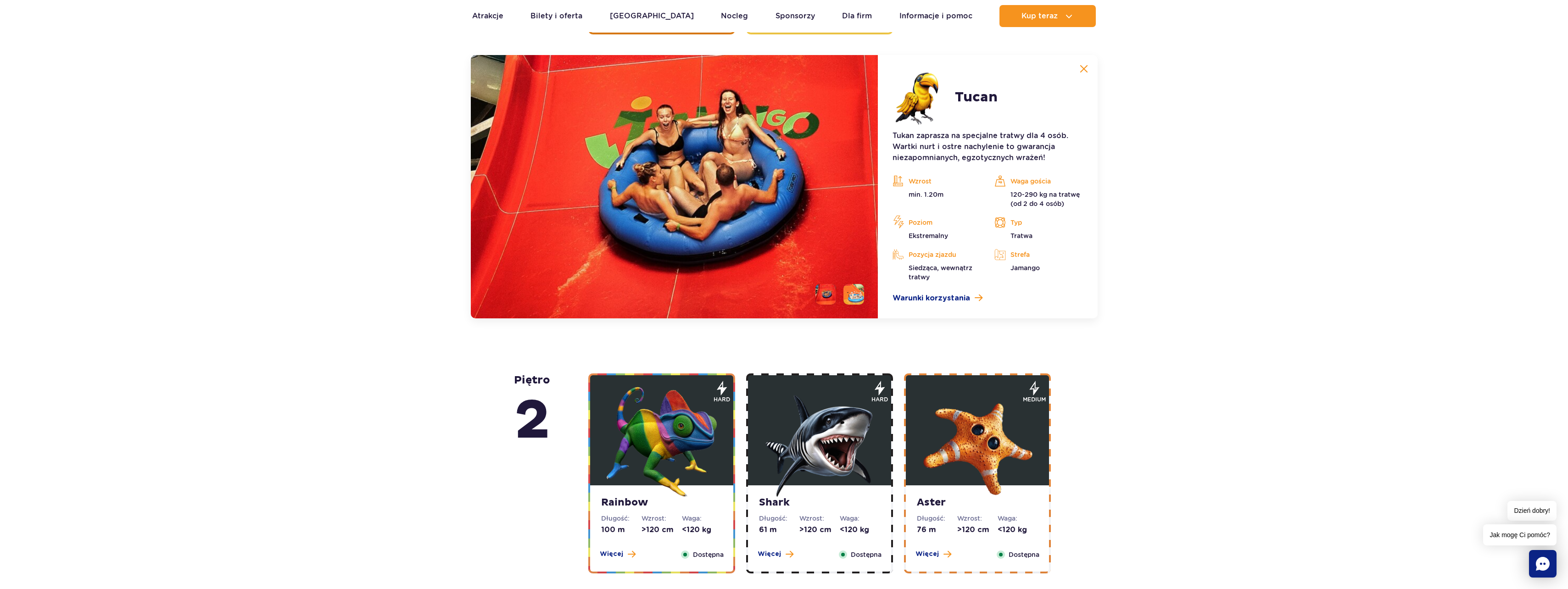
scroll to position [1408, 0]
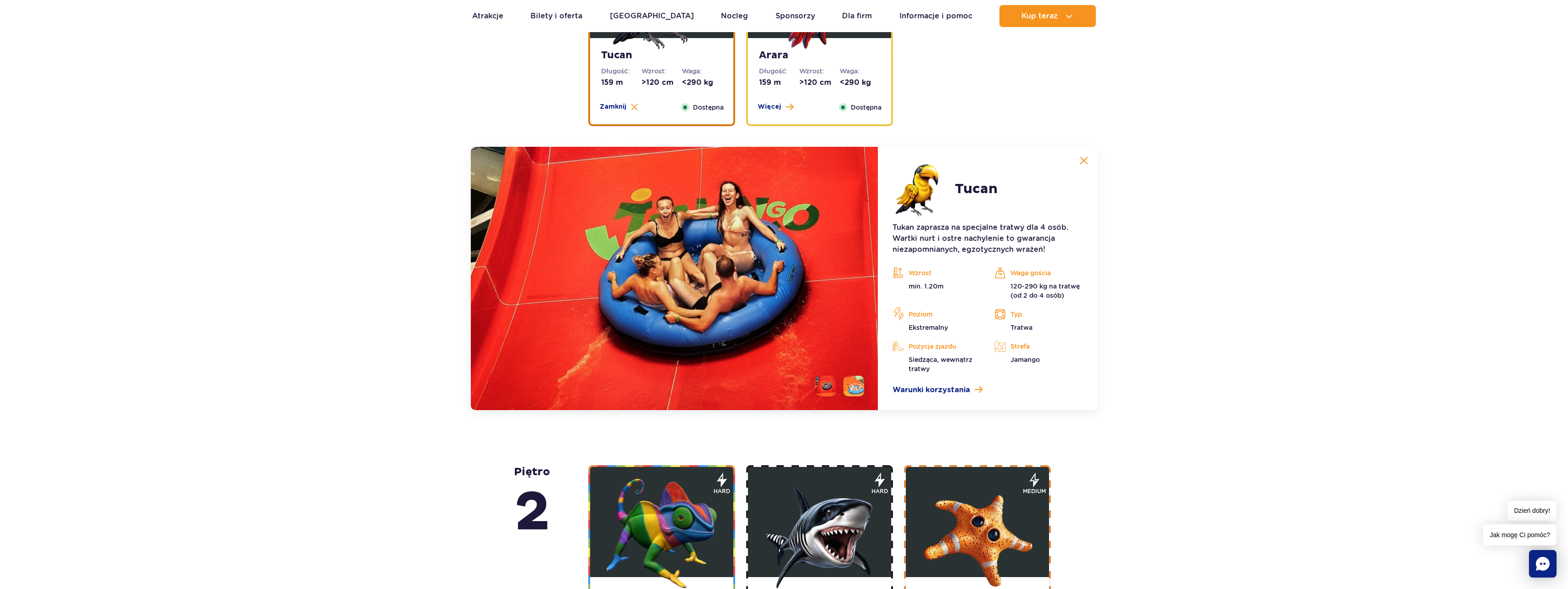
click at [775, 75] on dt "Długość:" at bounding box center [779, 71] width 40 height 9
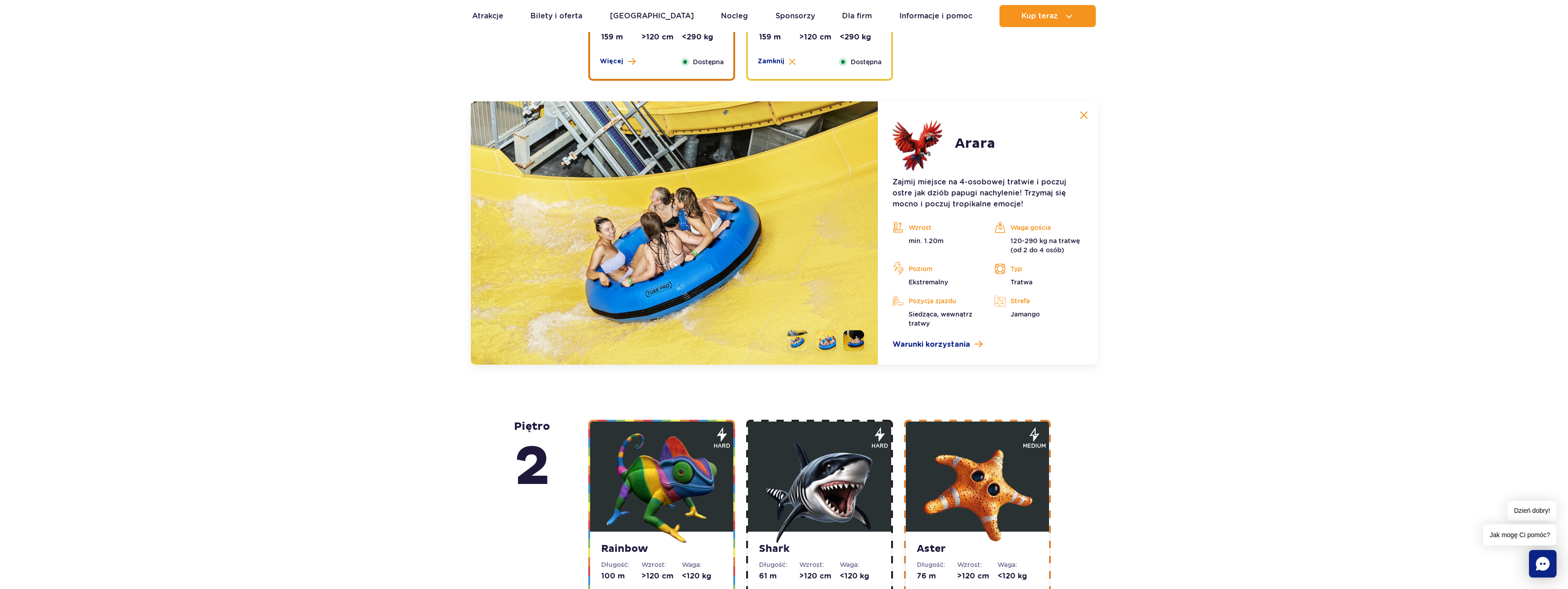
scroll to position [1499, 0]
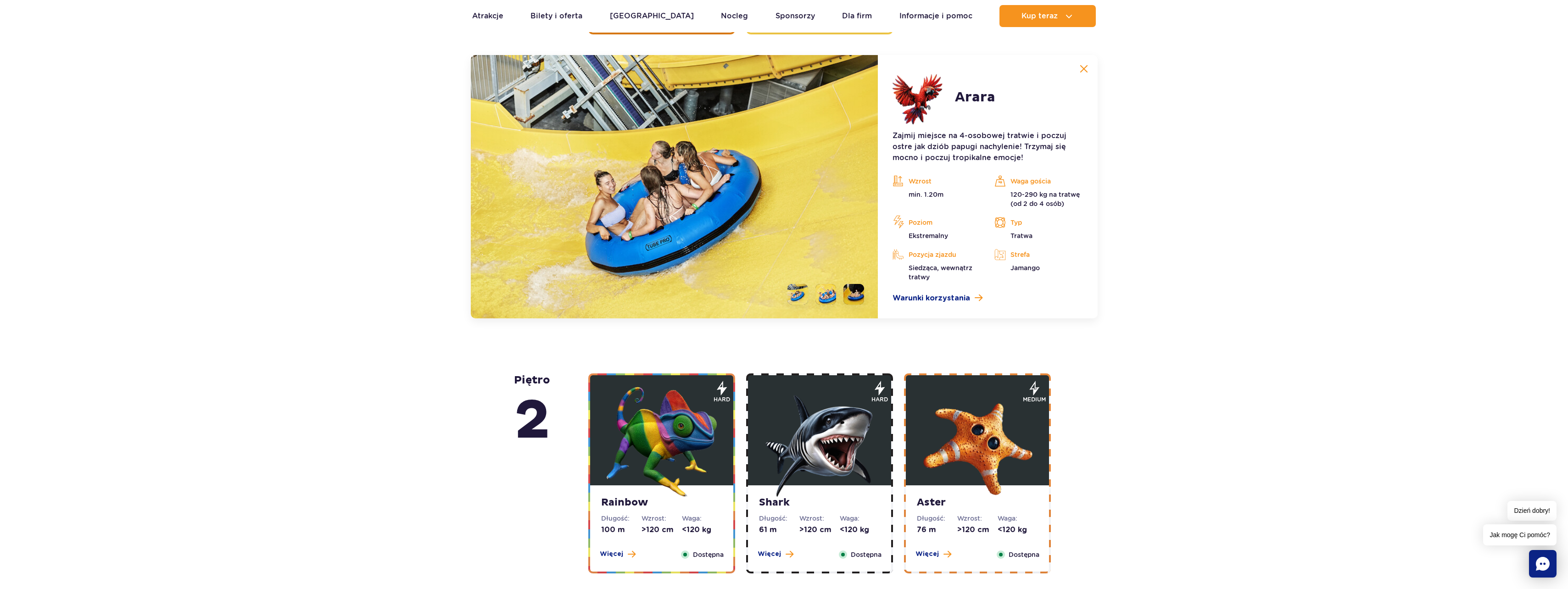
click at [1274, 167] on div "piętro 5 Zig Zag Długość: 236 m Wzrost: >140 cm Waga: <180 kg Więcej Zamknij Do…" at bounding box center [784, 185] width 1568 height 2232
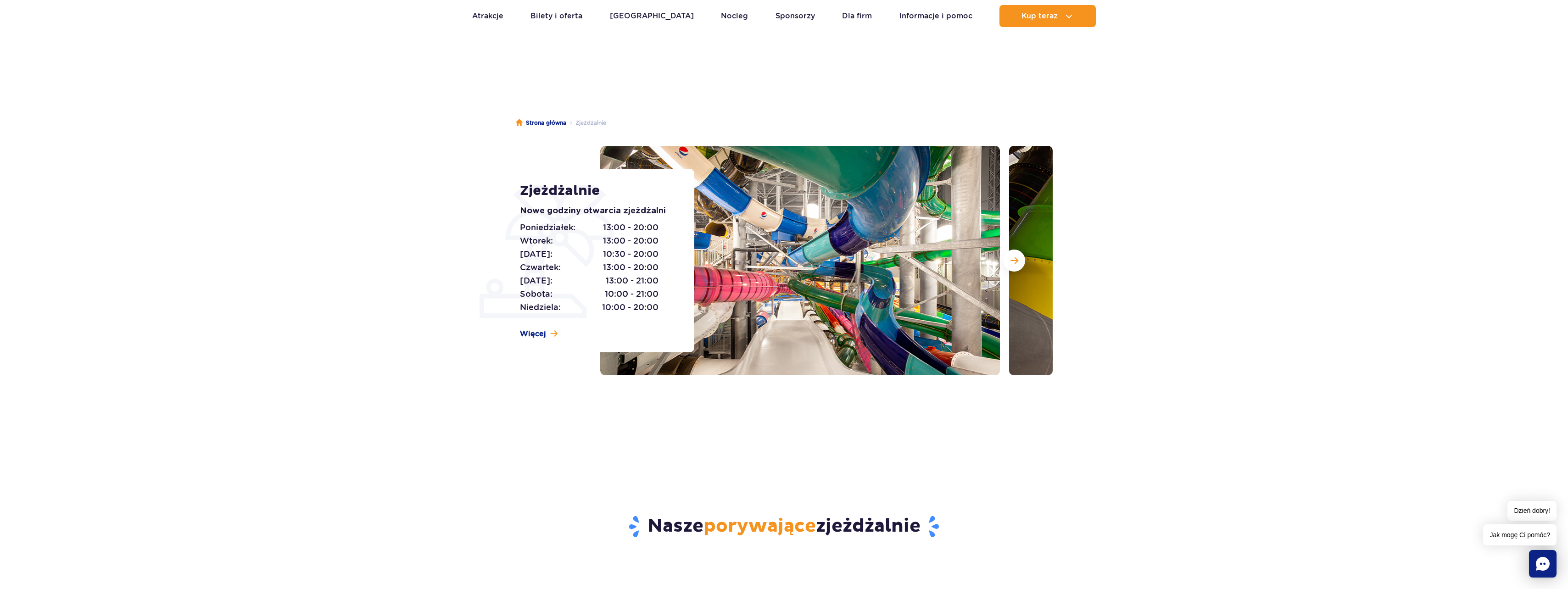
scroll to position [0, 0]
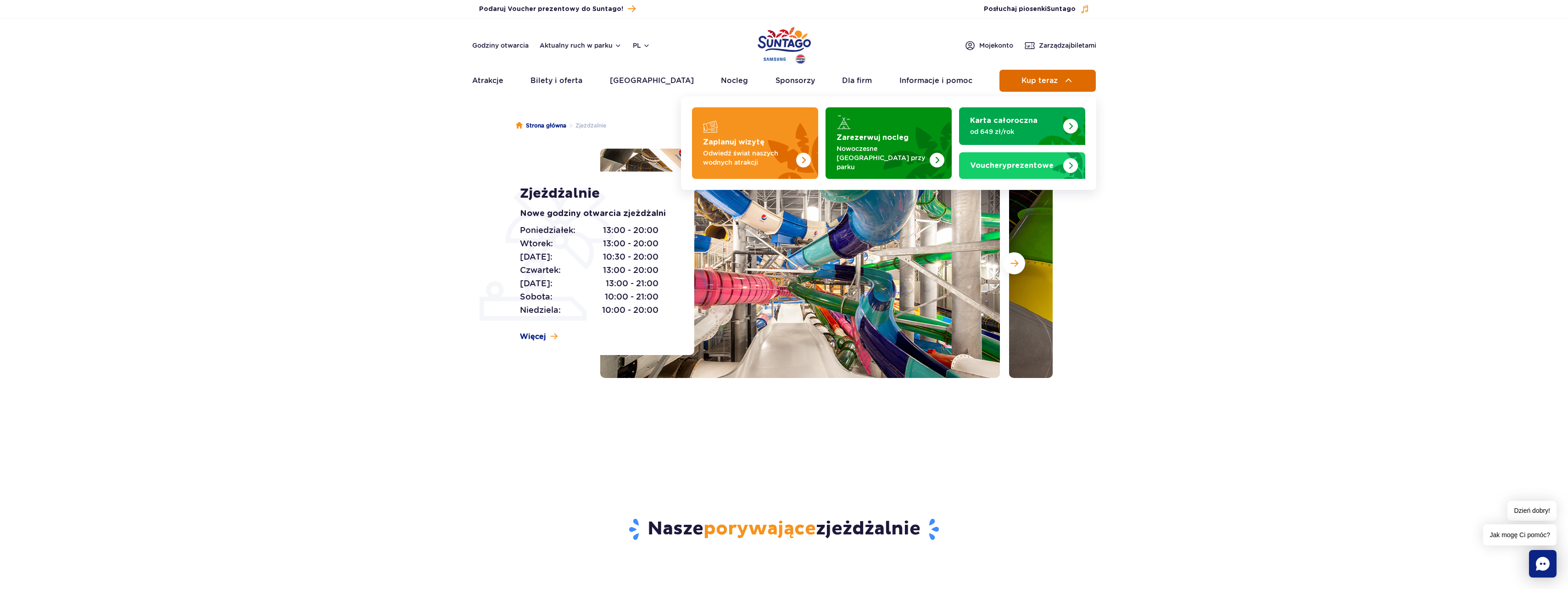
click at [1073, 76] on button "Kup teraz" at bounding box center [1048, 81] width 97 height 22
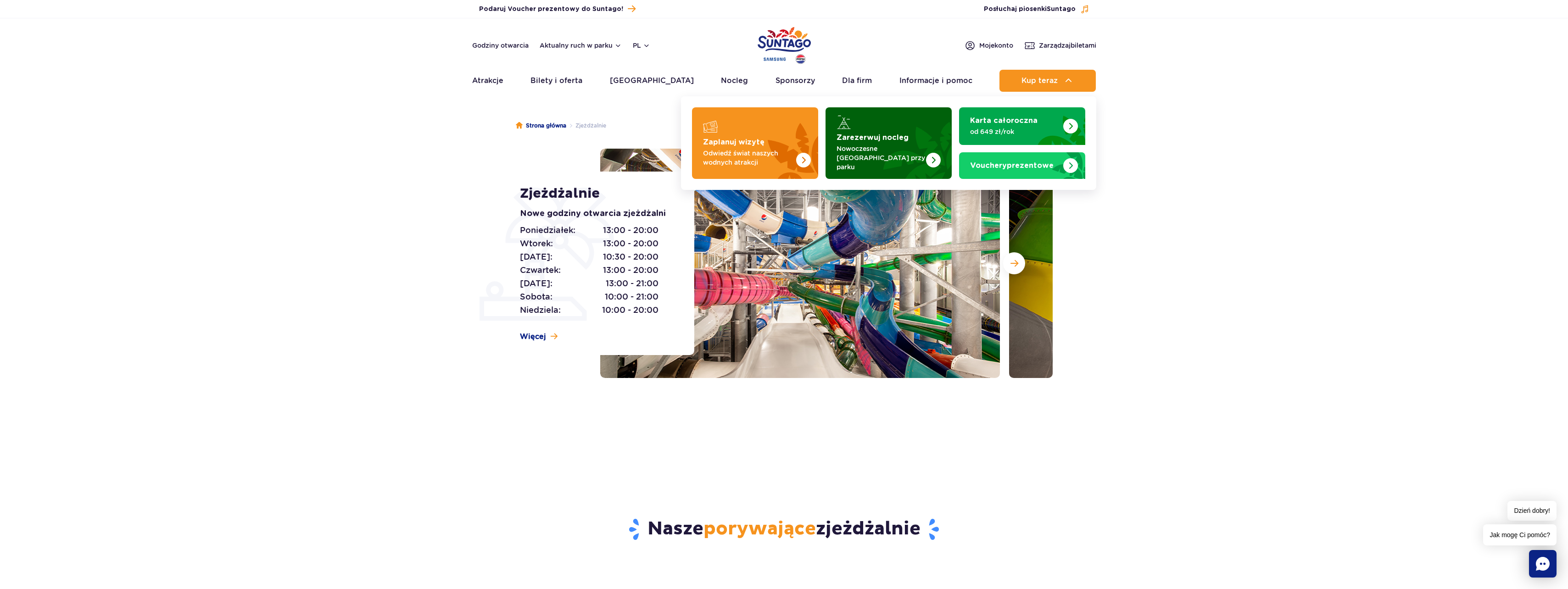
click at [897, 137] on strong "Zarezerwuj nocleg" at bounding box center [872, 137] width 72 height 7
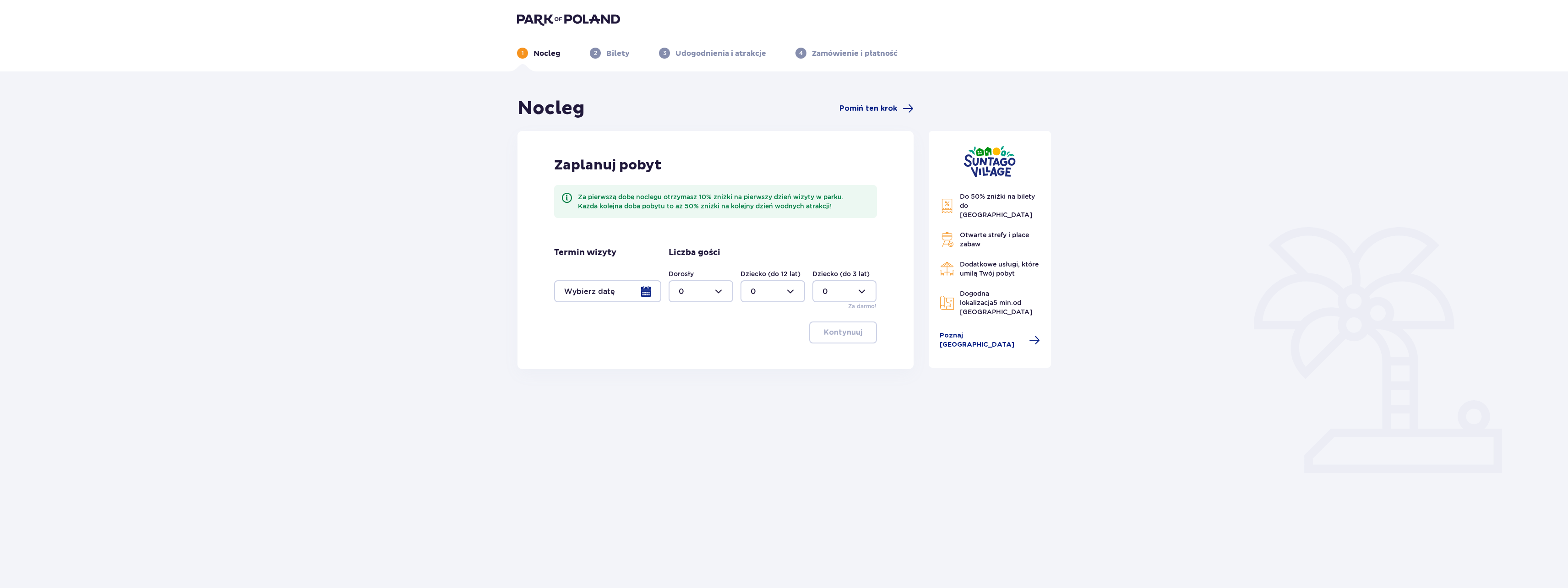
click at [721, 286] on div at bounding box center [701, 291] width 65 height 22
click at [691, 357] on div "2" at bounding box center [700, 357] width 45 height 10
type input "2"
click at [795, 289] on div at bounding box center [773, 291] width 65 height 22
click at [757, 360] on div "2" at bounding box center [772, 357] width 45 height 10
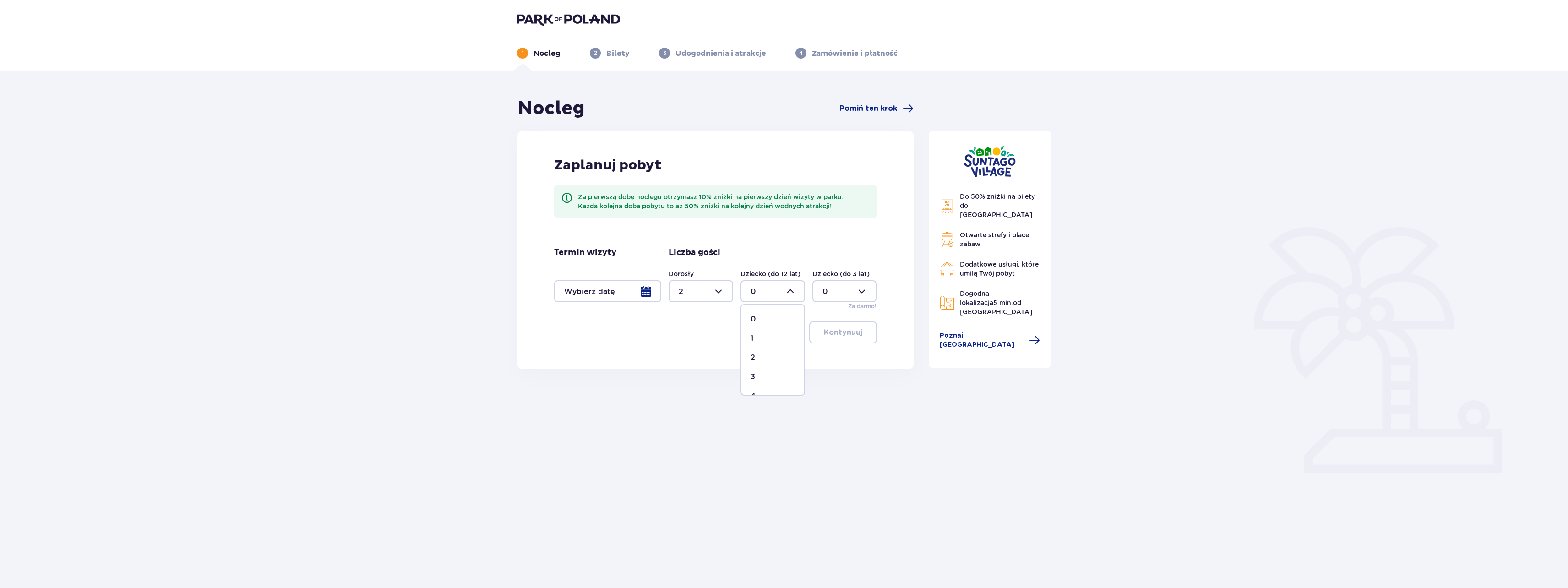
type input "2"
click at [640, 285] on div at bounding box center [608, 291] width 107 height 22
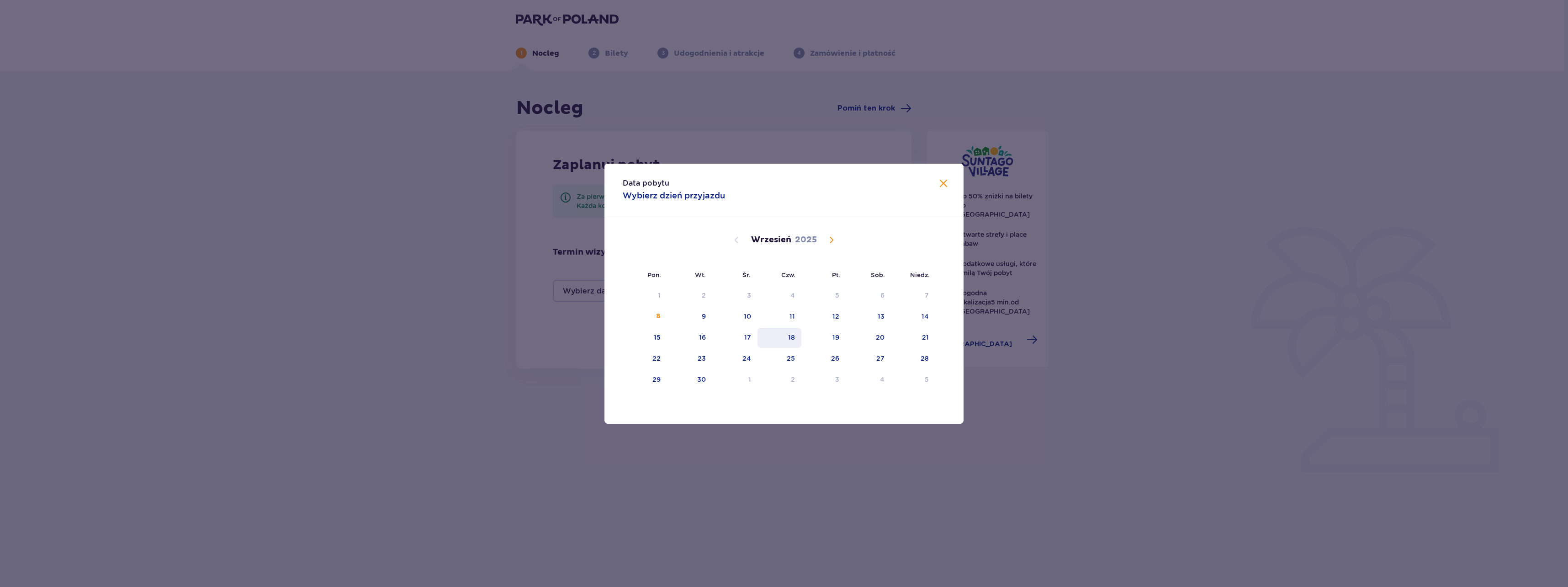
click at [793, 343] on div "18" at bounding box center [779, 337] width 44 height 20
click at [923, 337] on div "21" at bounding box center [925, 337] width 7 height 9
type input "18.09.25 - 21.09.25"
type input "0"
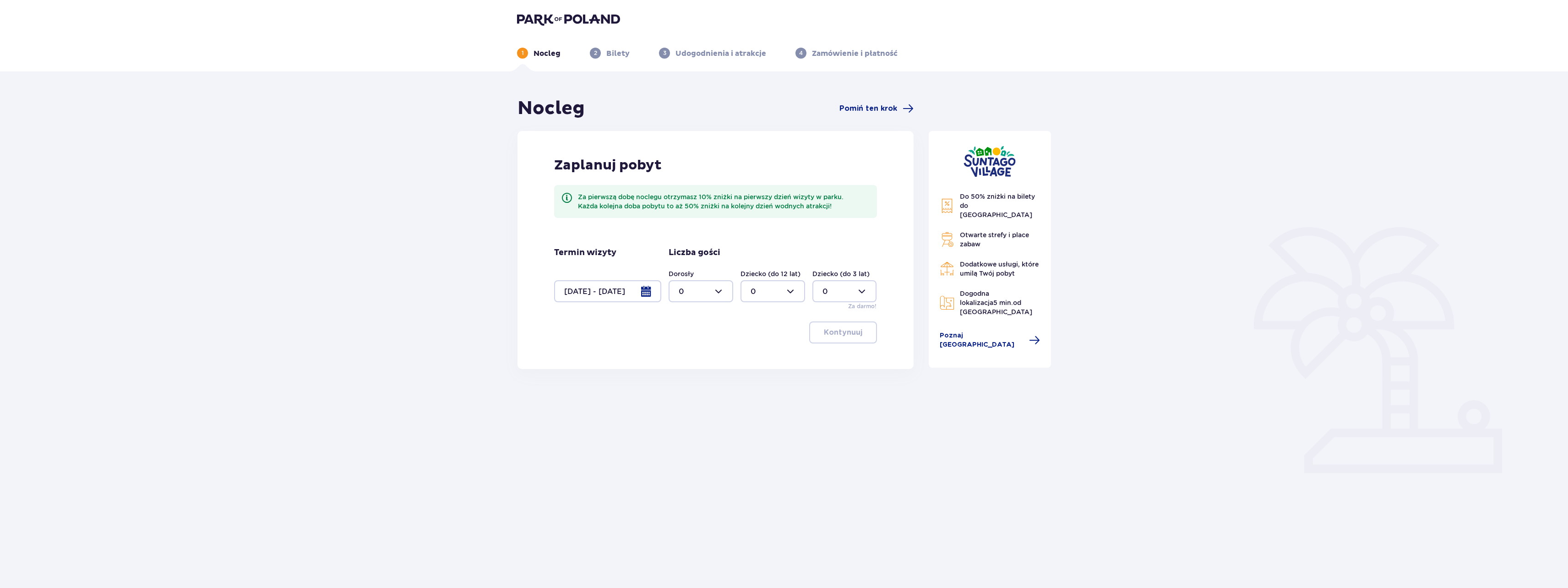
click at [720, 293] on div at bounding box center [701, 291] width 65 height 22
click at [691, 354] on div "2" at bounding box center [700, 357] width 45 height 10
type input "2"
click at [779, 288] on div at bounding box center [773, 291] width 65 height 22
click at [761, 358] on div "2" at bounding box center [772, 357] width 45 height 10
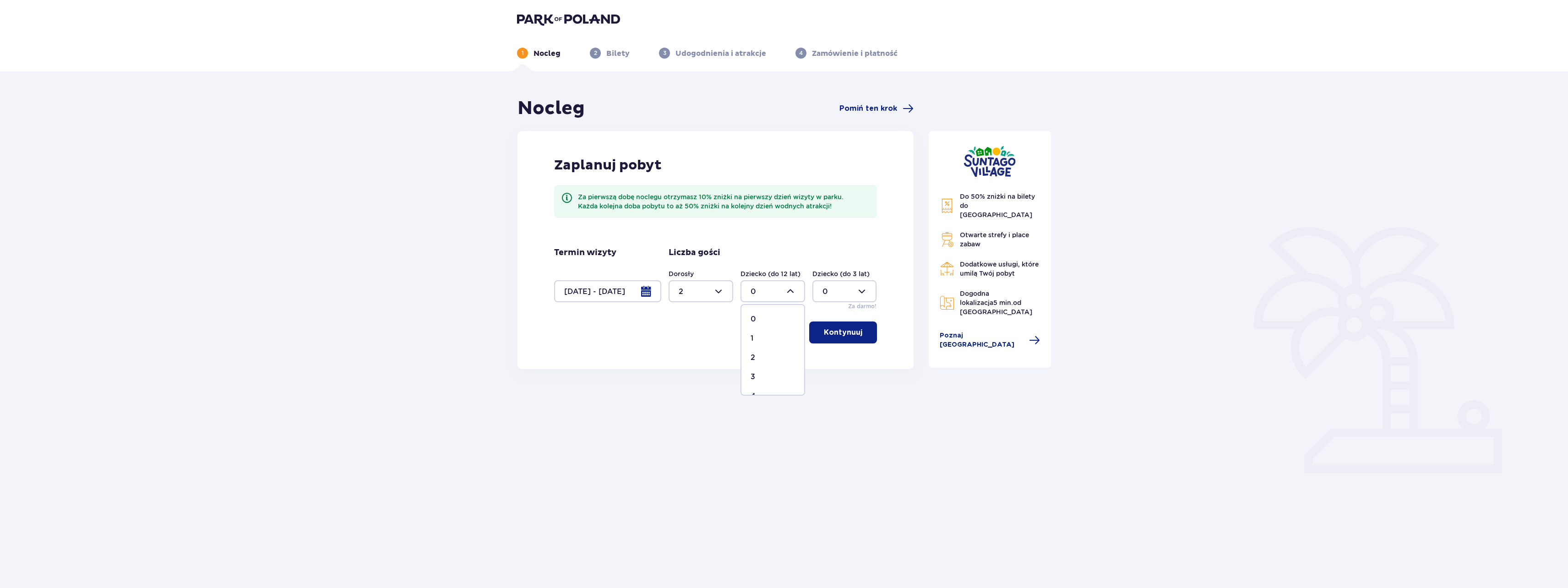
type input "2"
click at [847, 332] on p "Kontynuuj" at bounding box center [843, 332] width 38 height 10
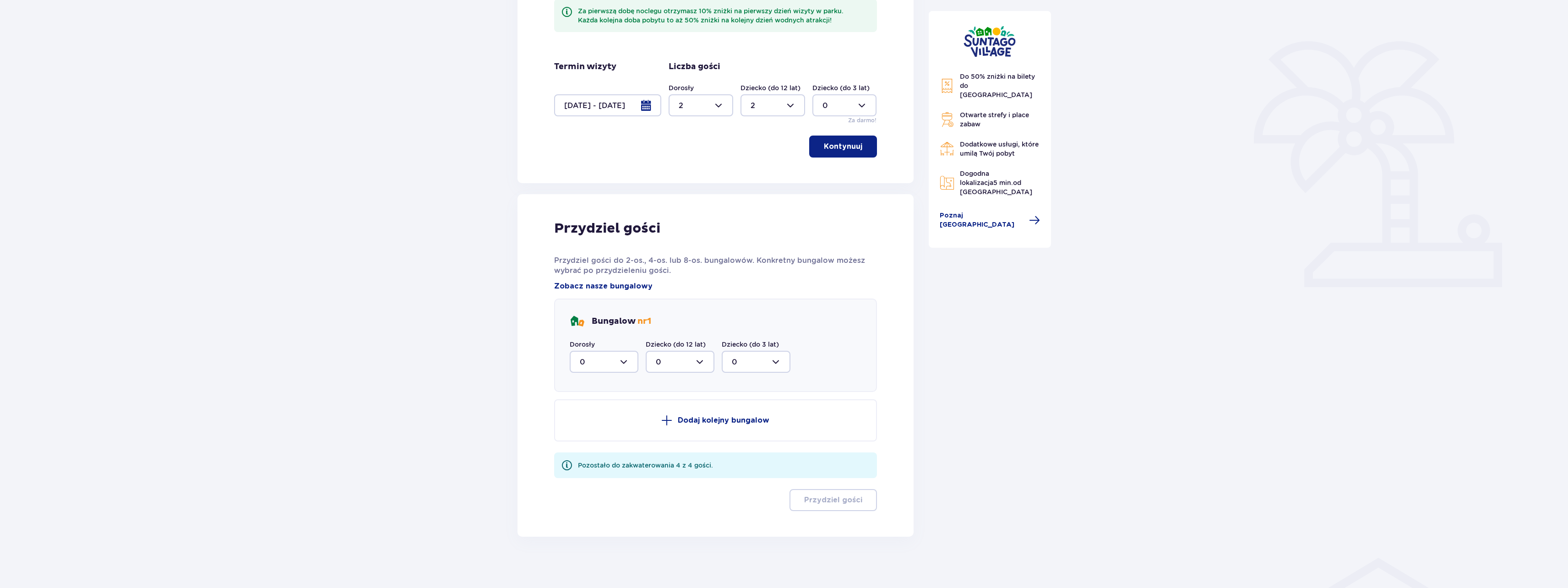
scroll to position [190, 0]
click at [627, 353] on div at bounding box center [604, 358] width 69 height 22
drag, startPoint x: 594, startPoint y: 421, endPoint x: 638, endPoint y: 395, distance: 51.1
click at [594, 420] on div "2" at bounding box center [604, 425] width 49 height 10
type input "2"
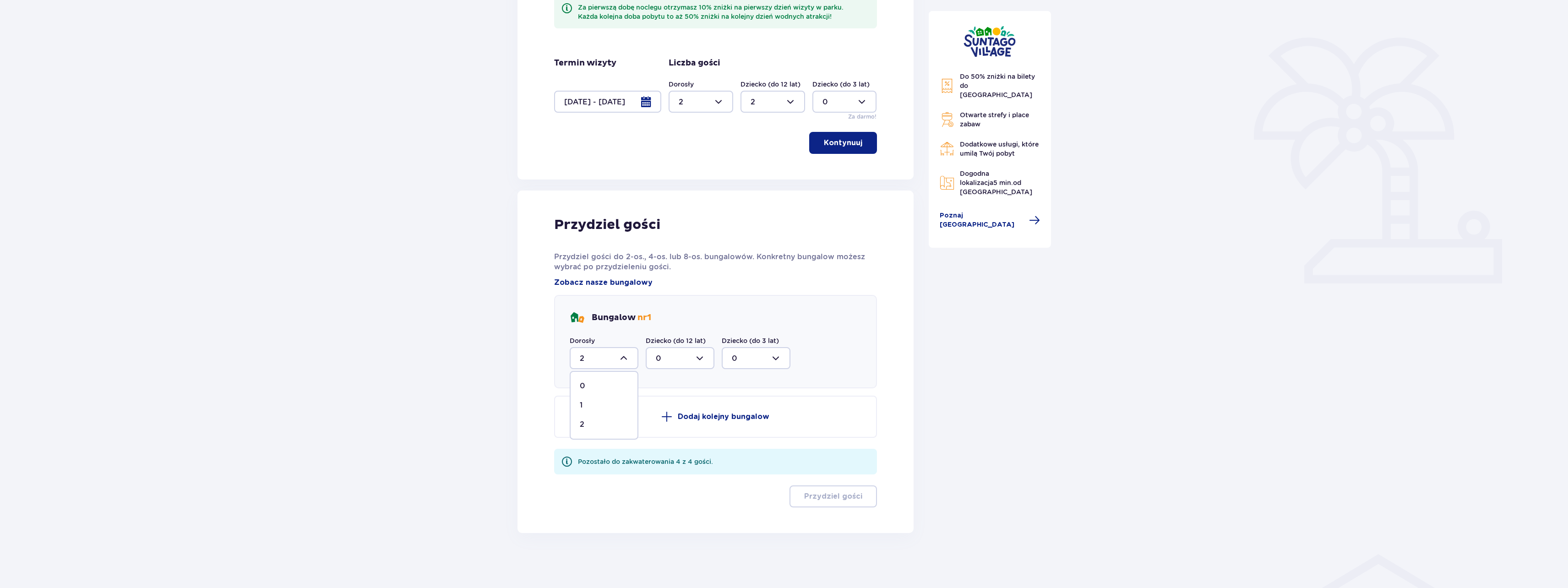
scroll to position [137, 0]
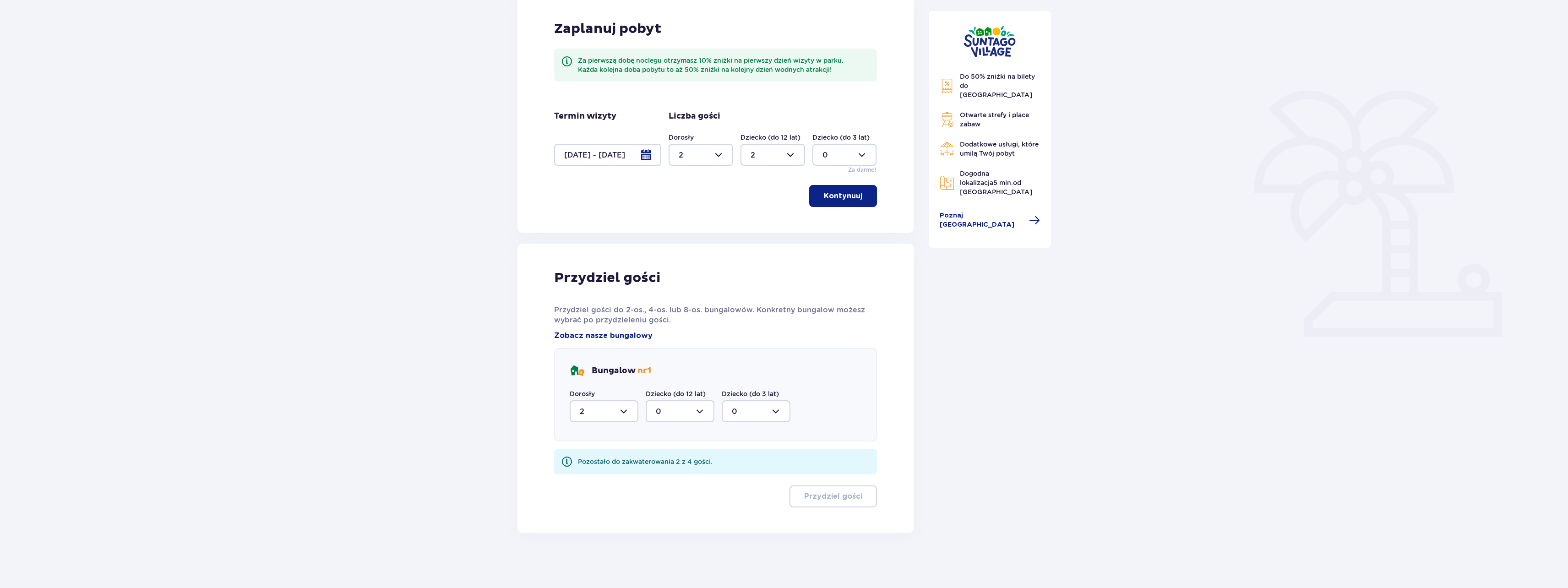
click at [697, 404] on div at bounding box center [680, 411] width 69 height 22
click at [677, 476] on div "2" at bounding box center [680, 478] width 49 height 10
type input "2"
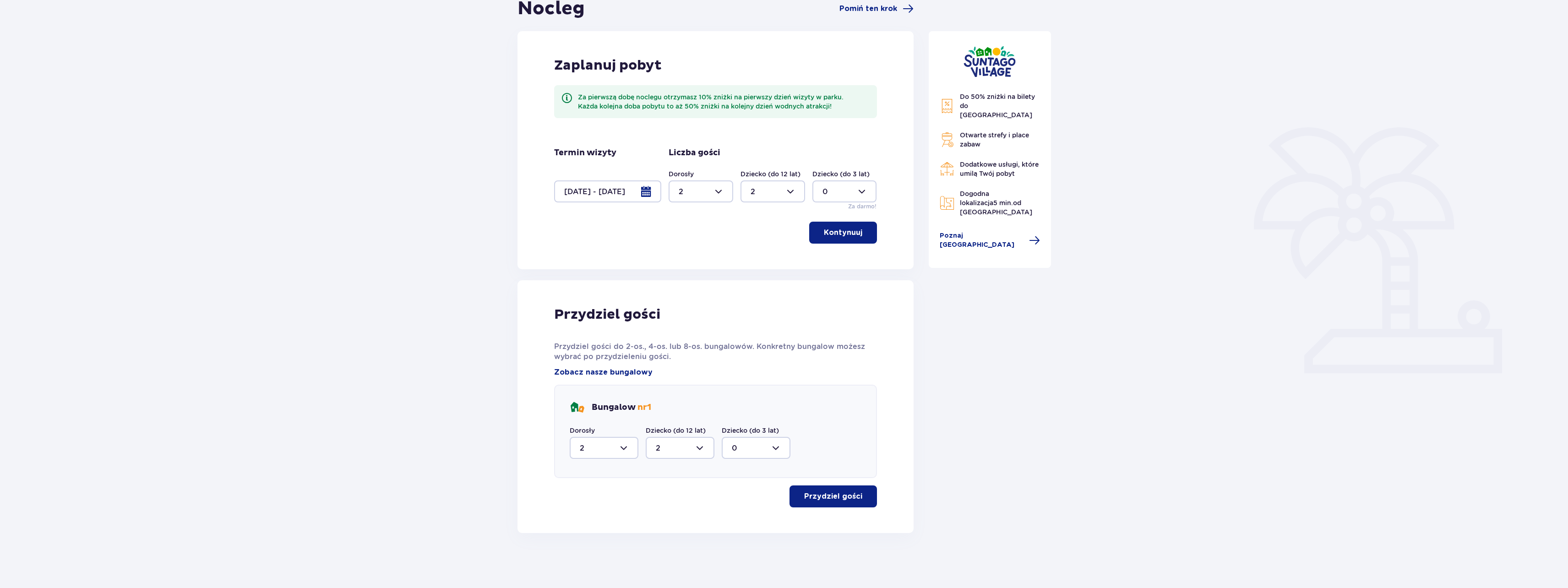
click at [807, 493] on p "Przydziel gości" at bounding box center [833, 496] width 58 height 10
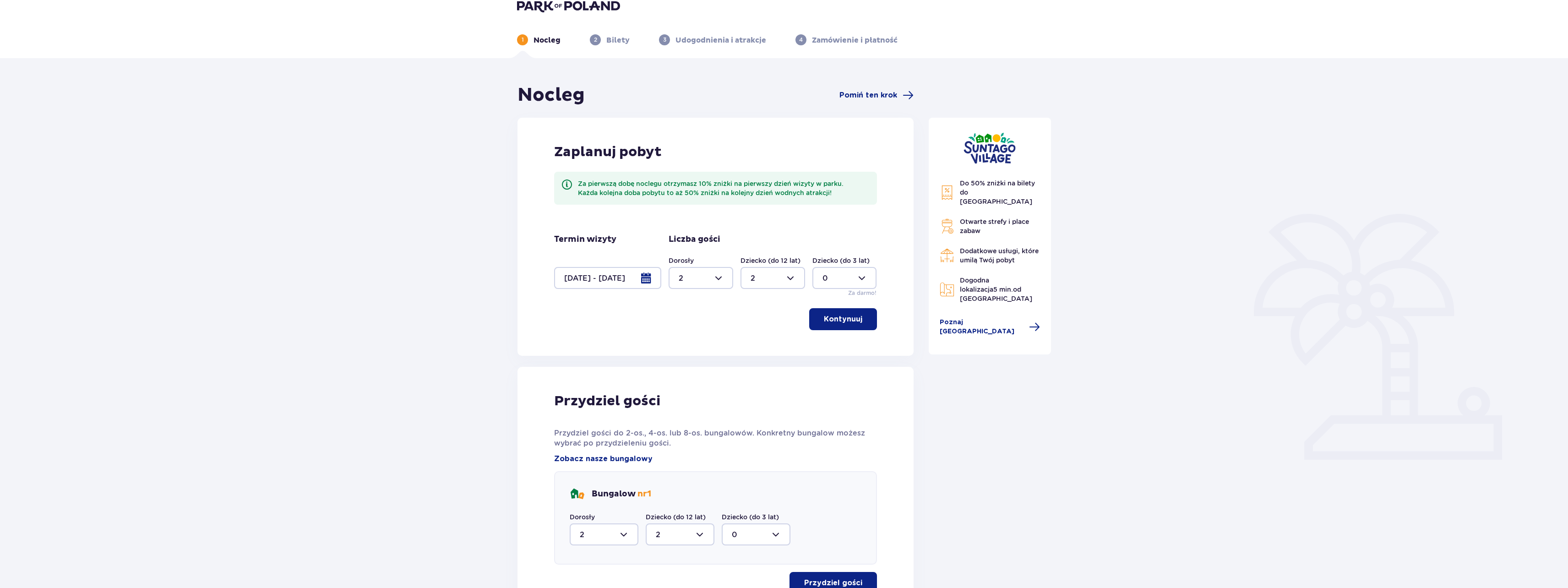
scroll to position [0, 0]
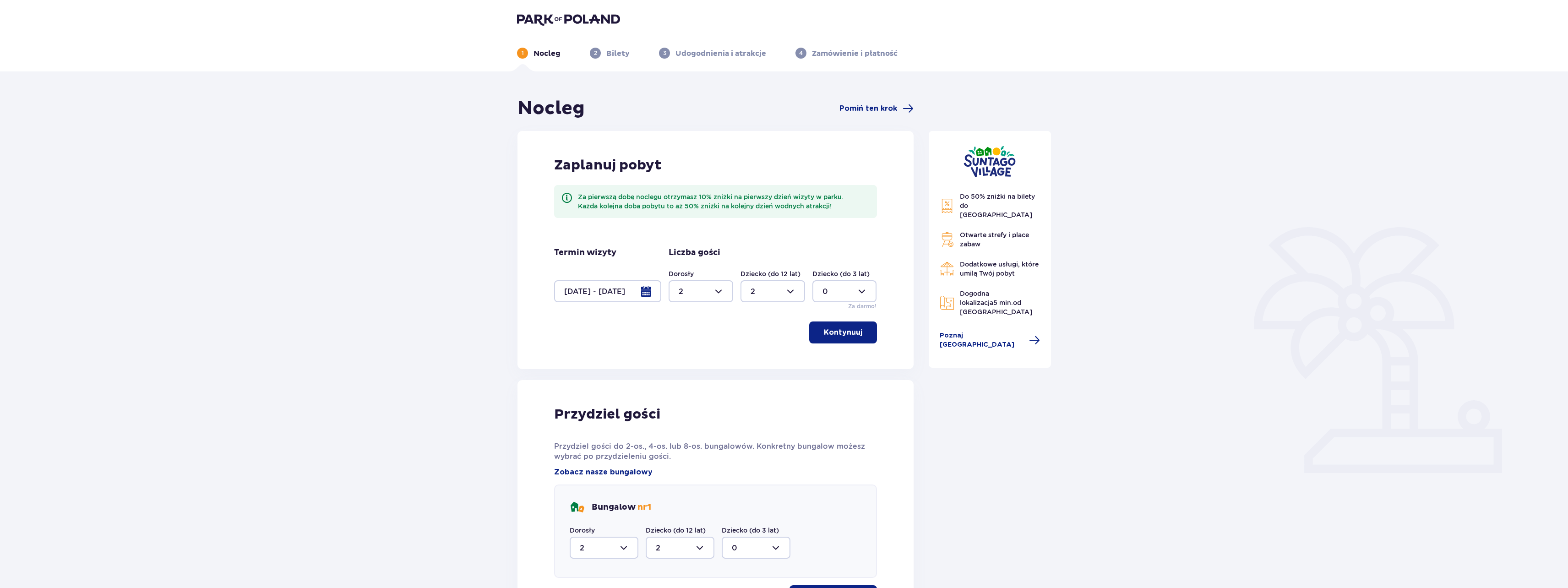
drag, startPoint x: 647, startPoint y: 52, endPoint x: 638, endPoint y: 52, distance: 9.0
click at [647, 52] on ul "1 Nocleg 2 Bilety 3 Udogodnienia i atrakcje 4 Zamówienie i płatność" at bounding box center [783, 53] width 534 height 11
drag, startPoint x: 633, startPoint y: 54, endPoint x: 621, endPoint y: 53, distance: 12.0
click at [633, 54] on ul "1 Nocleg 2 Bilety 3 Udogodnienia i atrakcje 4 Zamówienie i płatność" at bounding box center [783, 53] width 534 height 11
click at [621, 53] on p "Bilety" at bounding box center [618, 54] width 23 height 10
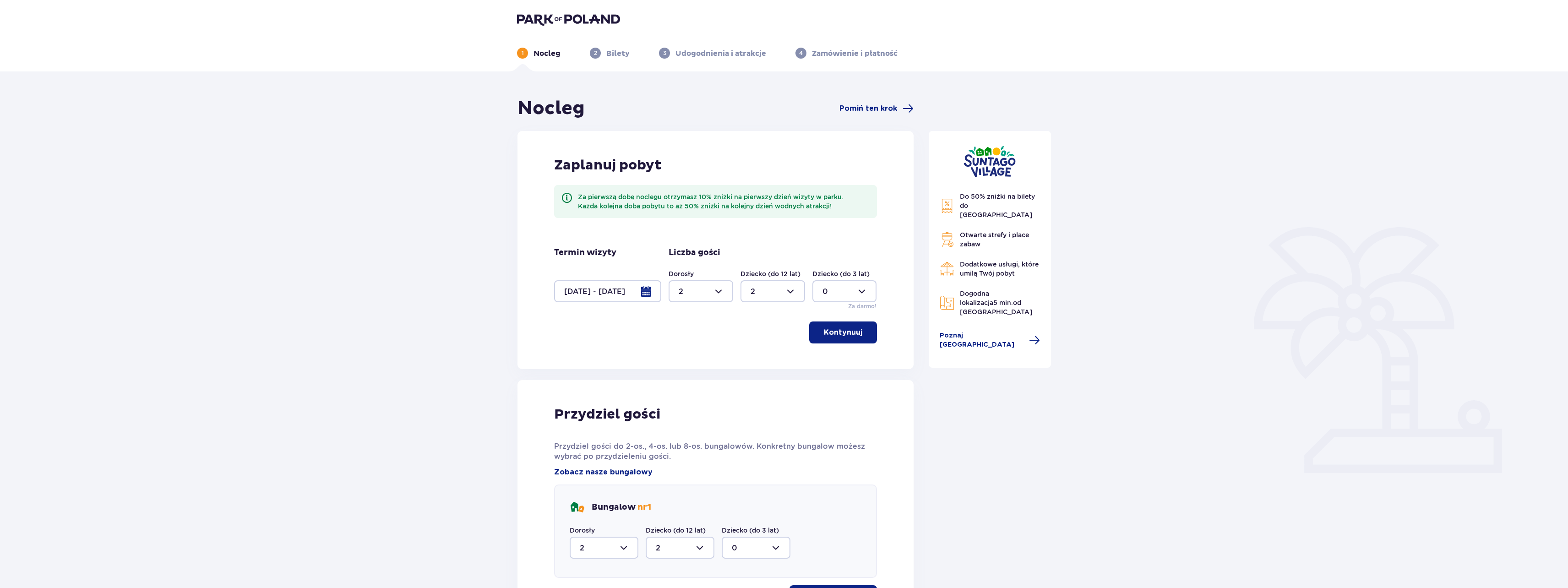
click at [618, 53] on p "Bilety" at bounding box center [618, 54] width 23 height 10
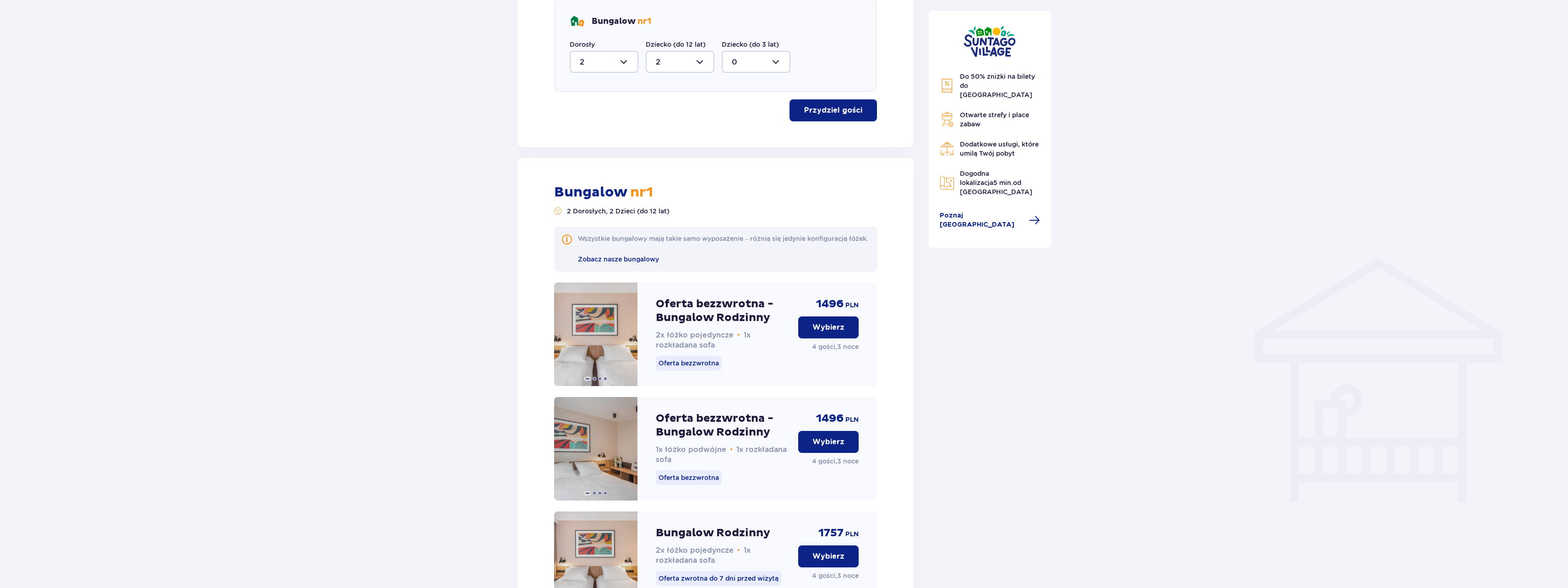
scroll to position [550, 0]
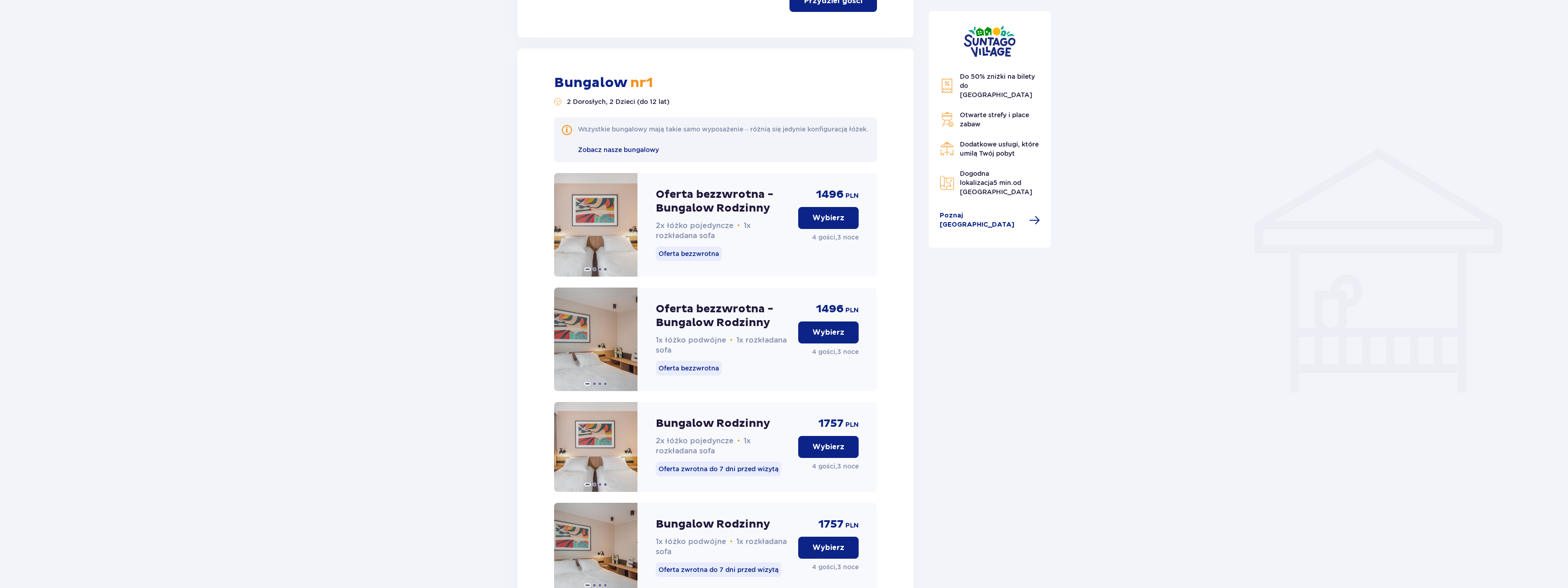
click at [818, 222] on p "Wybierz" at bounding box center [829, 218] width 32 height 10
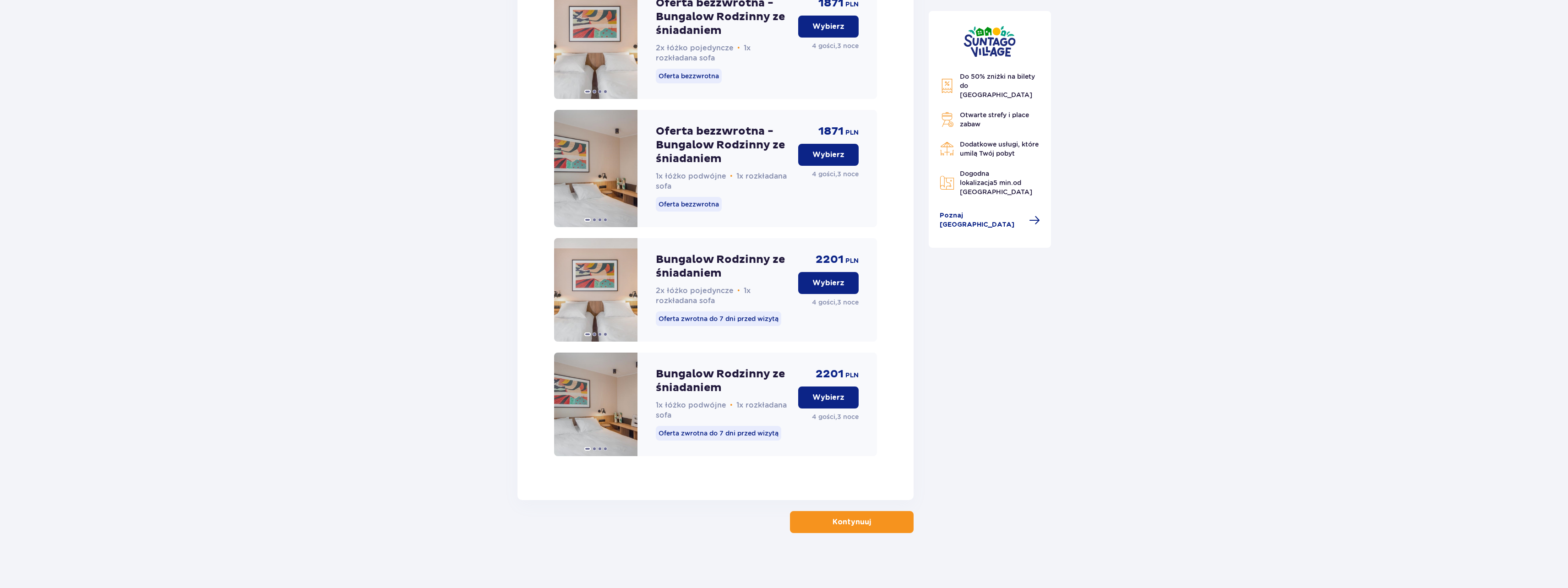
scroll to position [1226, 0]
click at [853, 531] on button "Kontynuuj" at bounding box center [852, 522] width 124 height 22
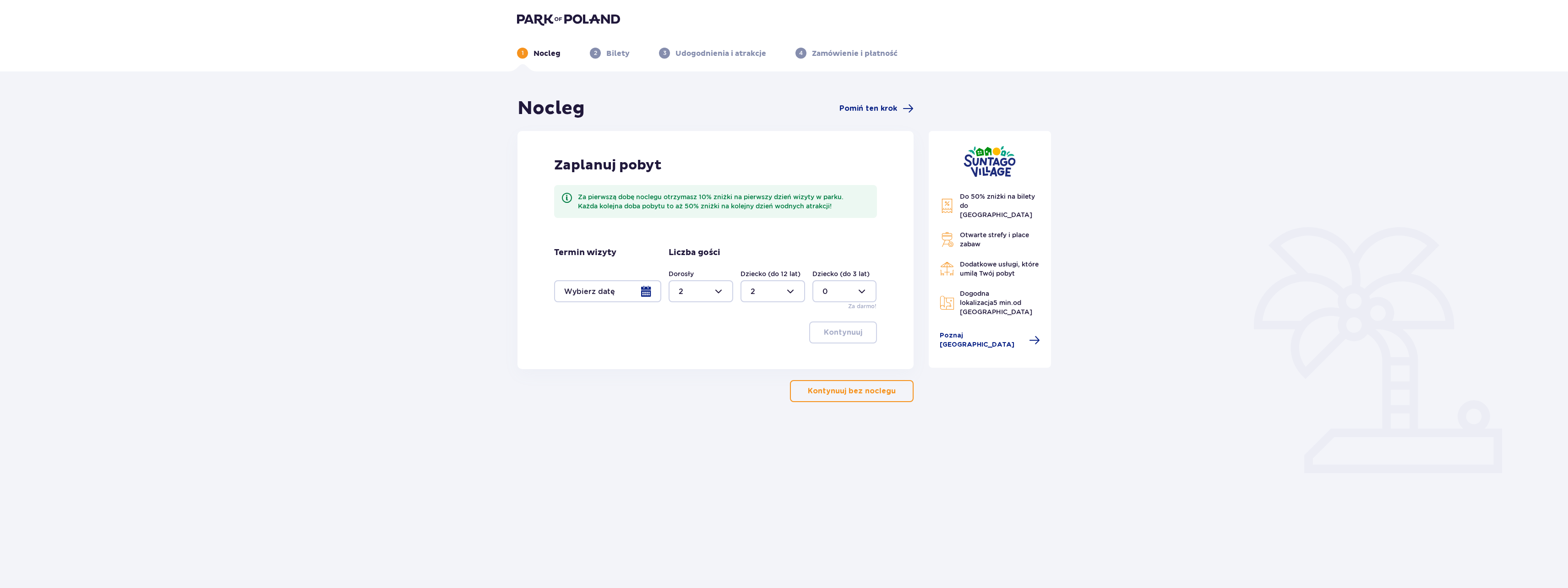
type input "0"
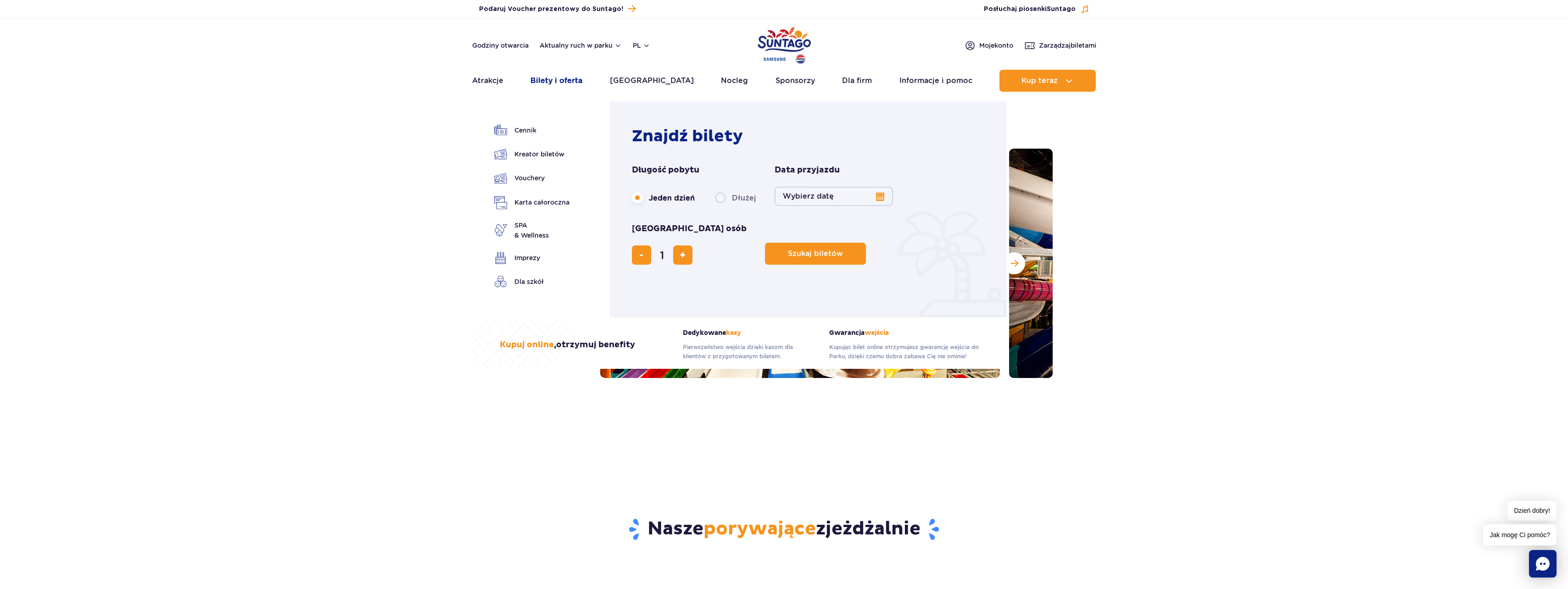
click at [551, 79] on link "Bilety i oferta" at bounding box center [556, 81] width 52 height 22
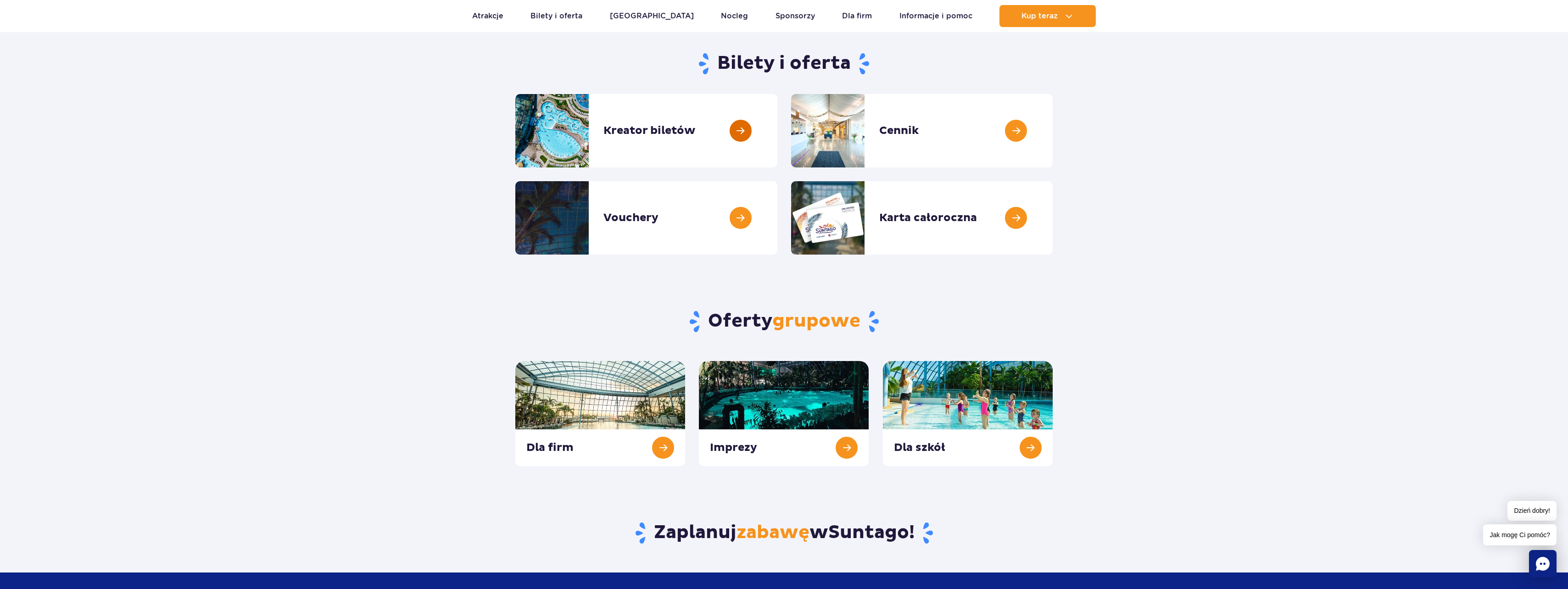
scroll to position [92, 0]
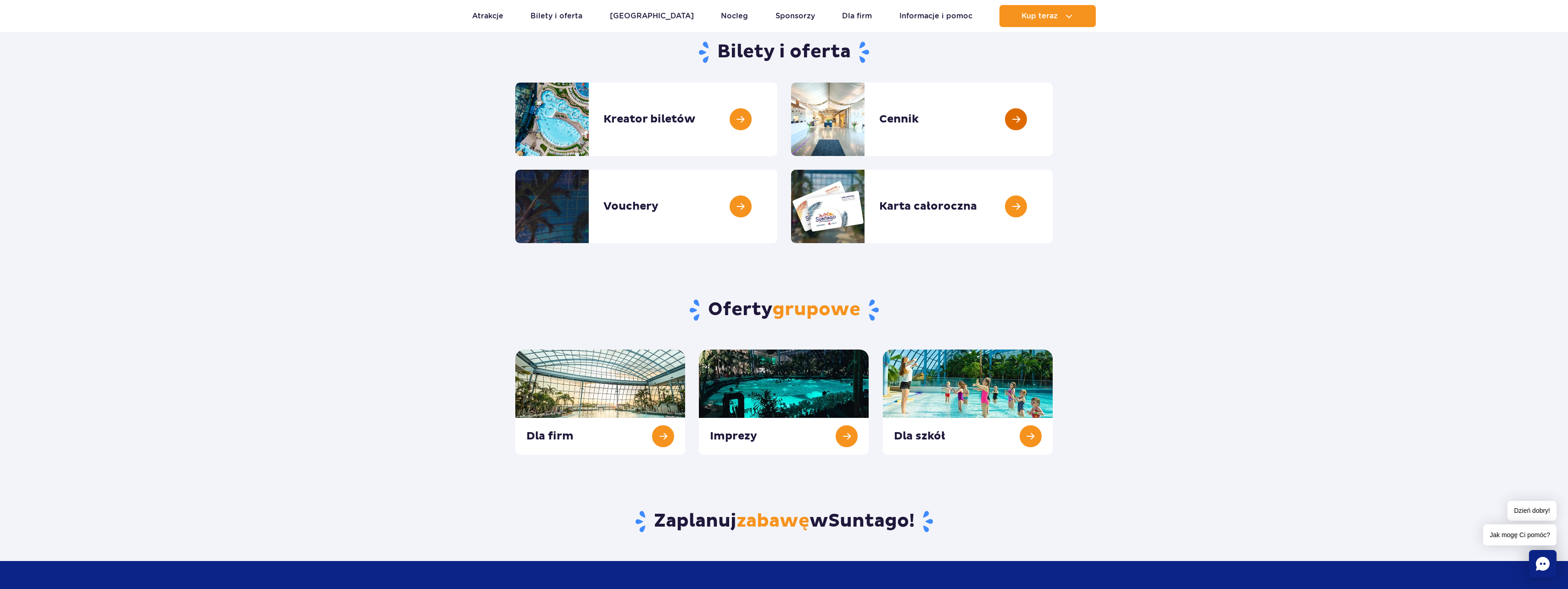
click at [1053, 137] on link at bounding box center [1053, 119] width 0 height 73
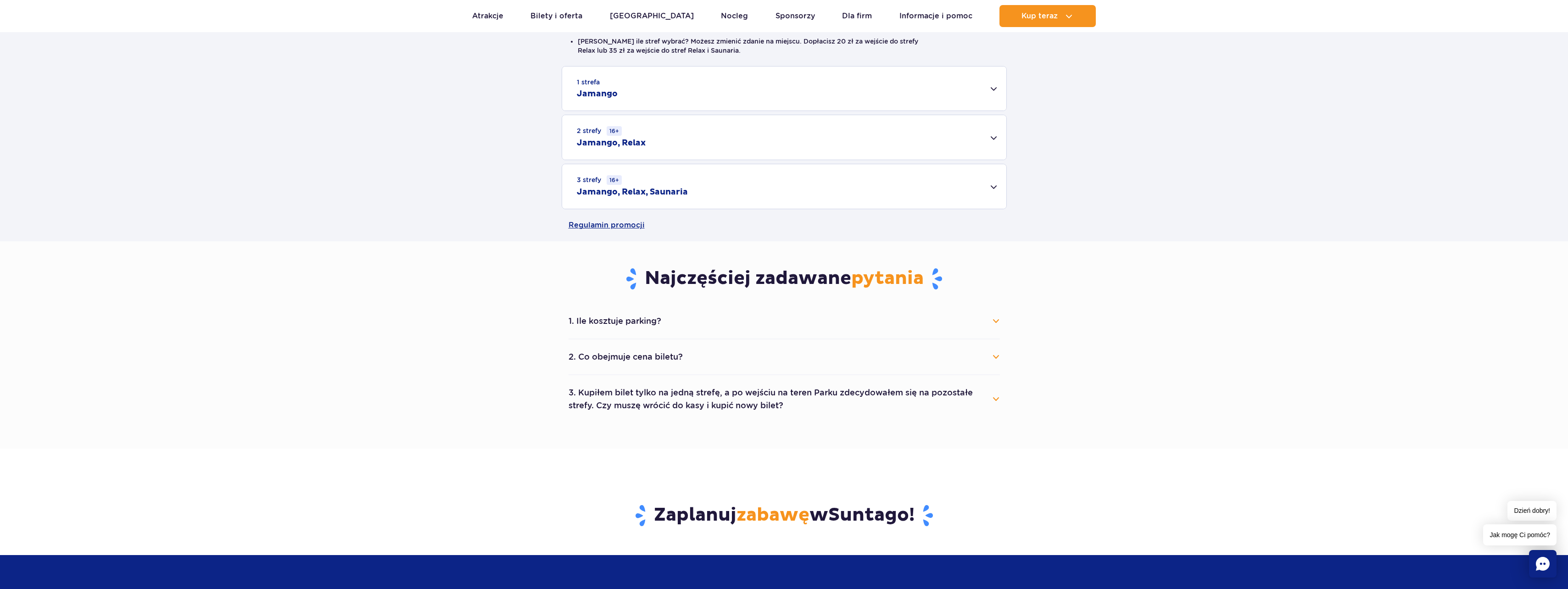
scroll to position [275, 0]
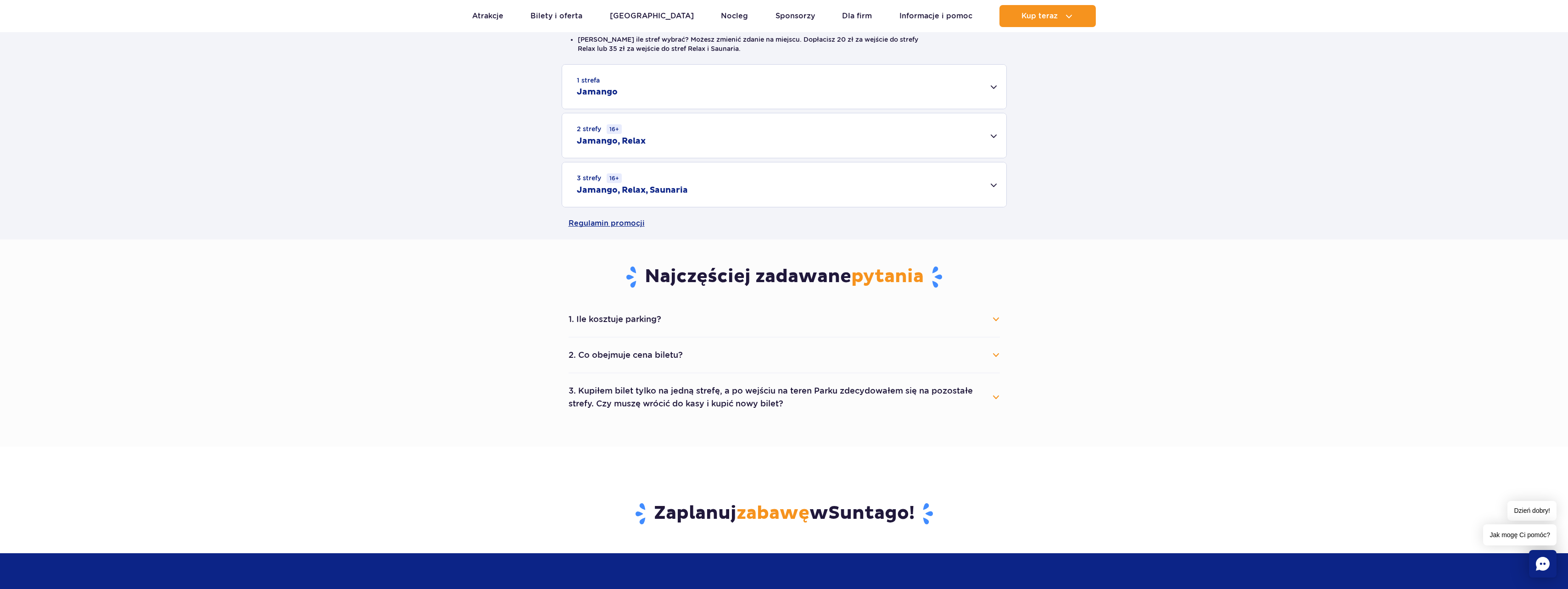
click at [981, 92] on div "1 strefa Jamango" at bounding box center [784, 87] width 444 height 44
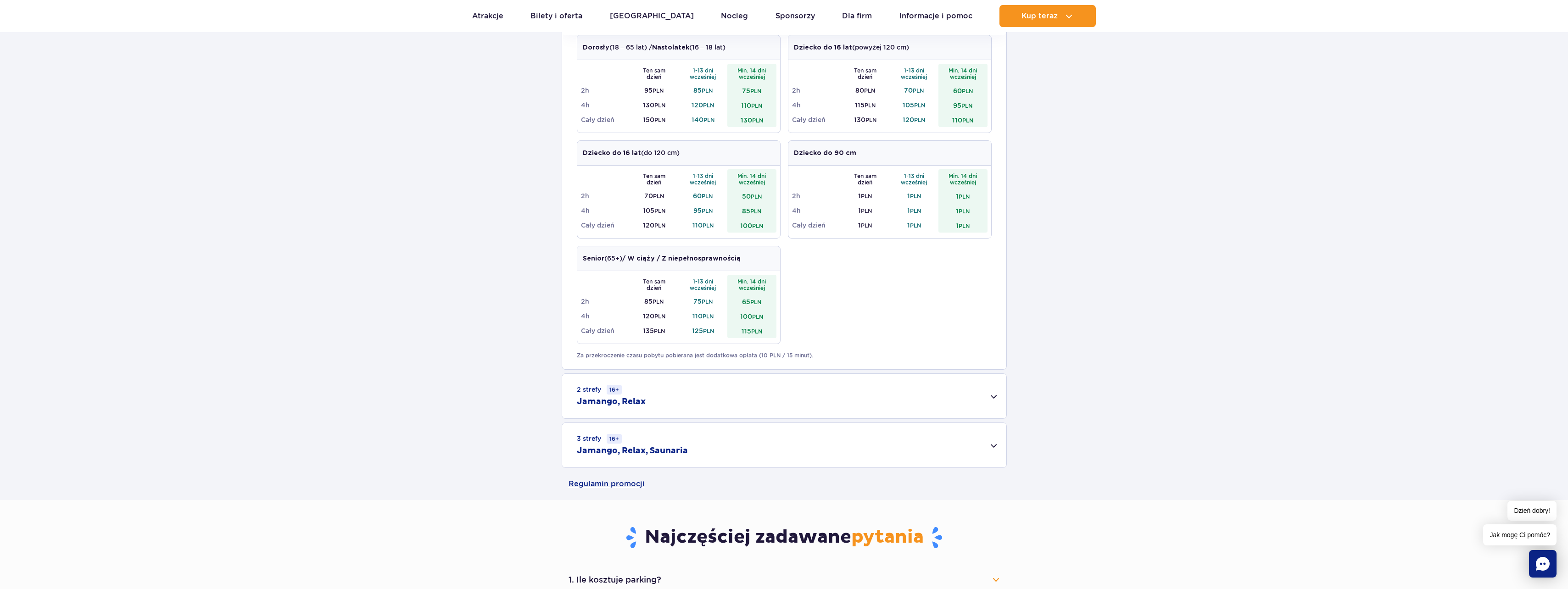
scroll to position [321, 0]
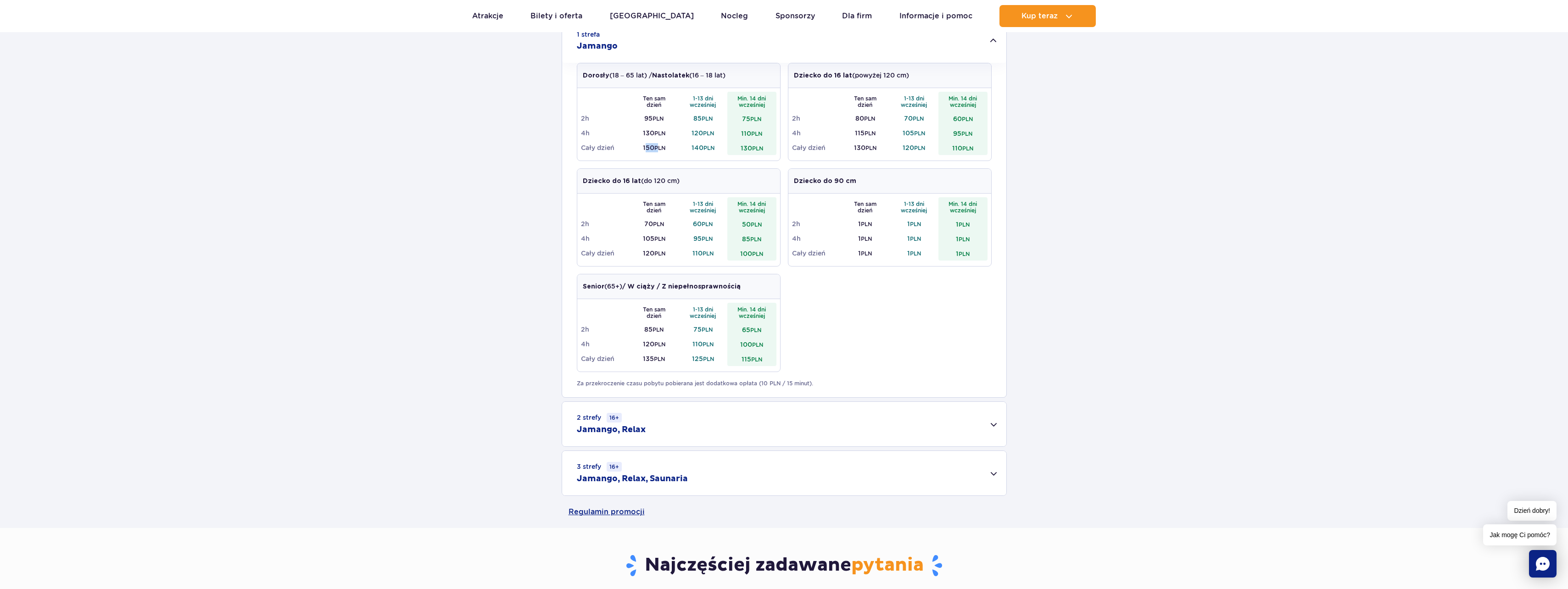
drag, startPoint x: 660, startPoint y: 150, endPoint x: 642, endPoint y: 155, distance: 18.7
click at [642, 155] on td "150 PLN" at bounding box center [654, 148] width 49 height 15
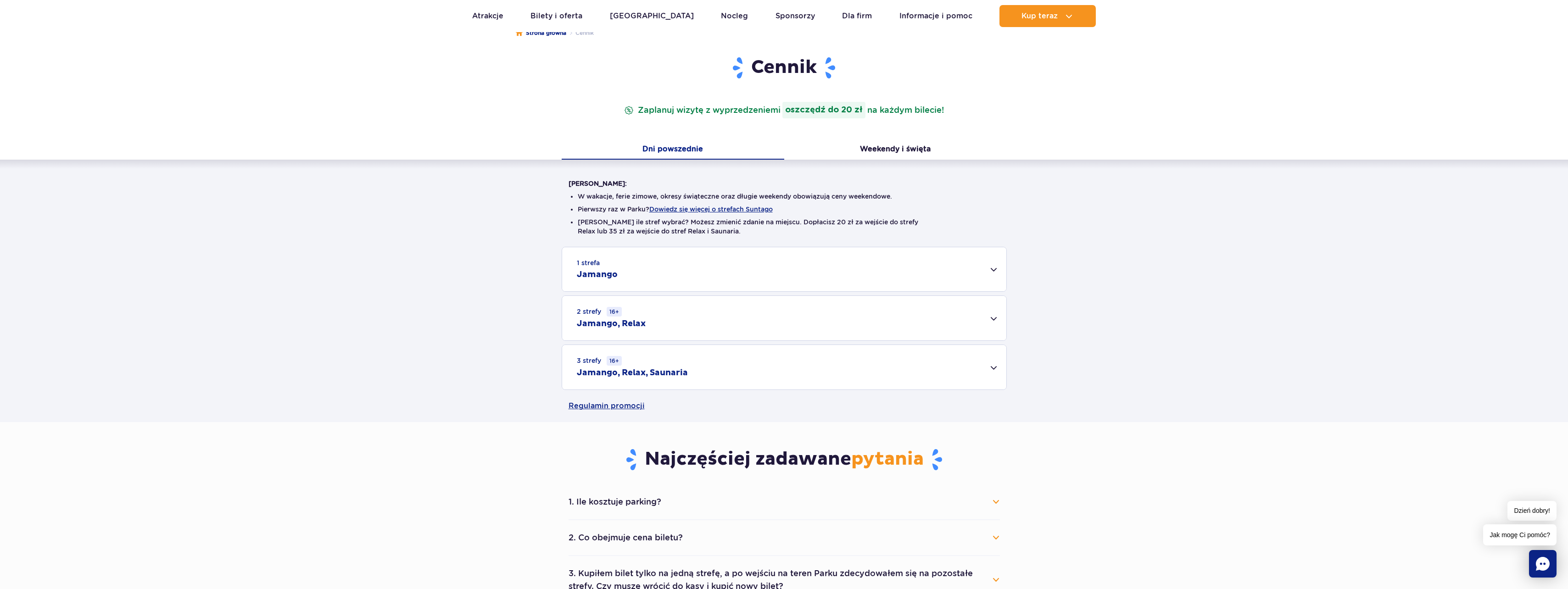
scroll to position [92, 0]
click at [724, 265] on div "1 strefa Jamango" at bounding box center [784, 270] width 444 height 44
